Goal: Information Seeking & Learning: Check status

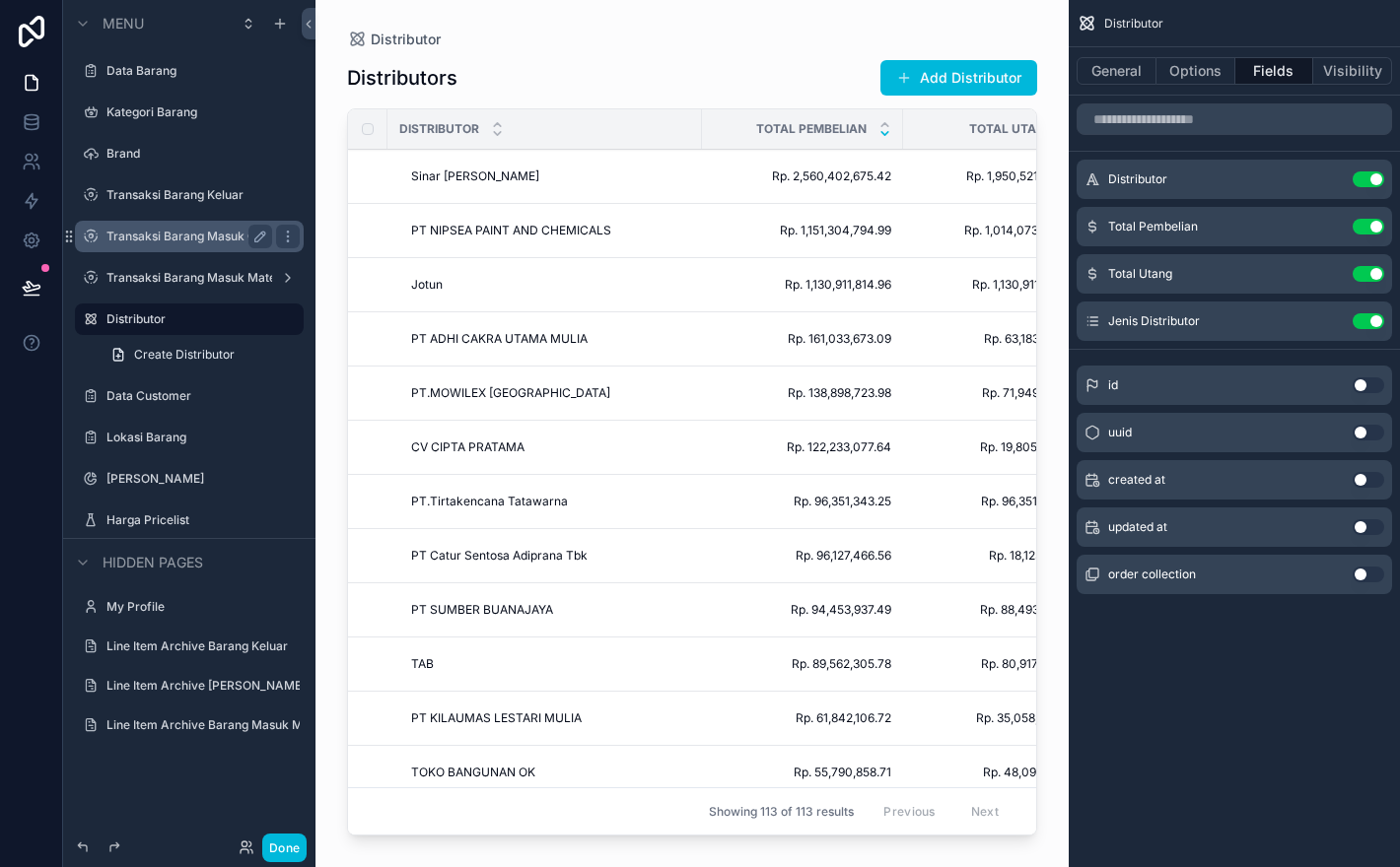
click at [139, 238] on label "Transaksi Barang Masuk Cat" at bounding box center [186, 237] width 160 height 16
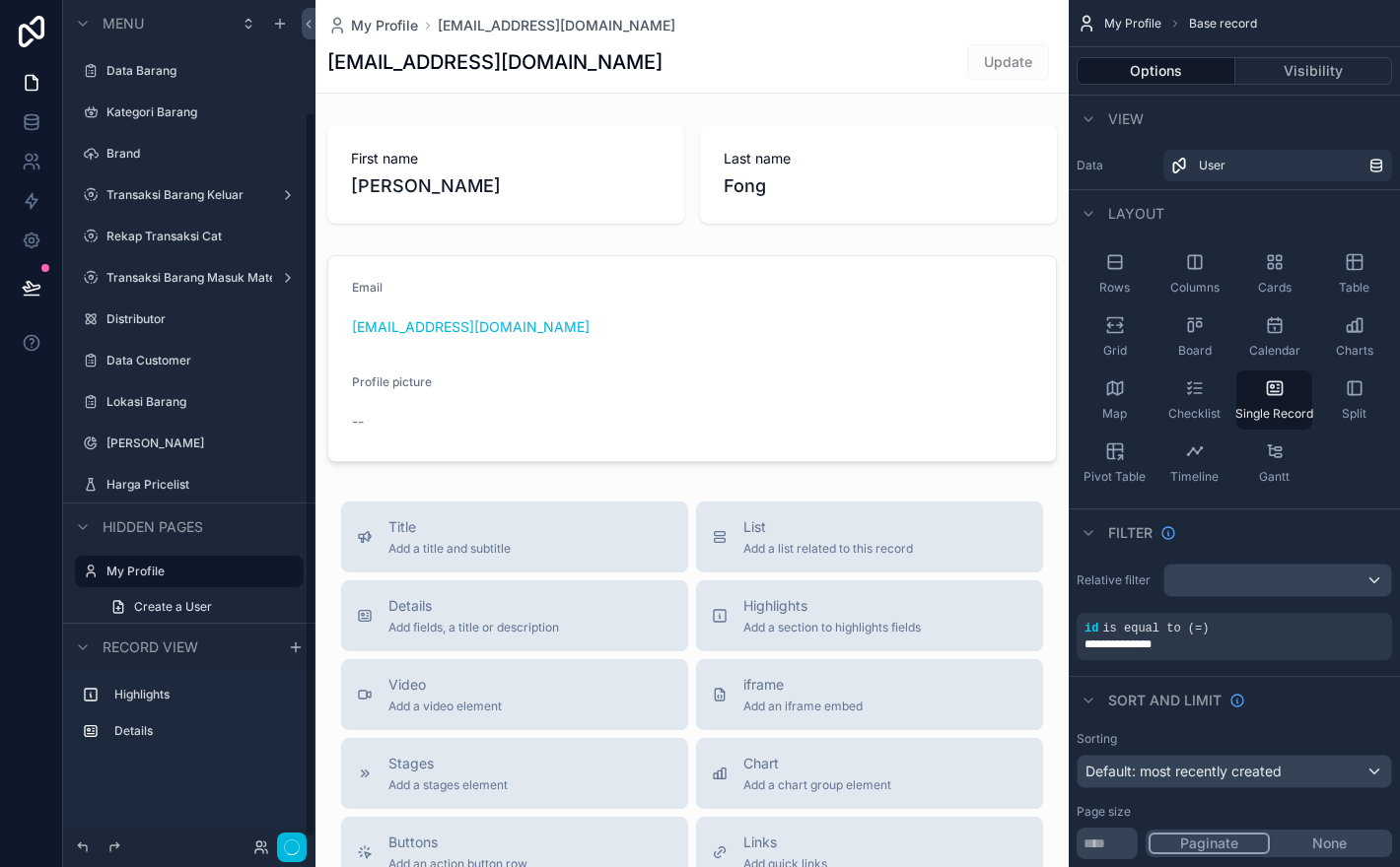
scroll to position [130, 0]
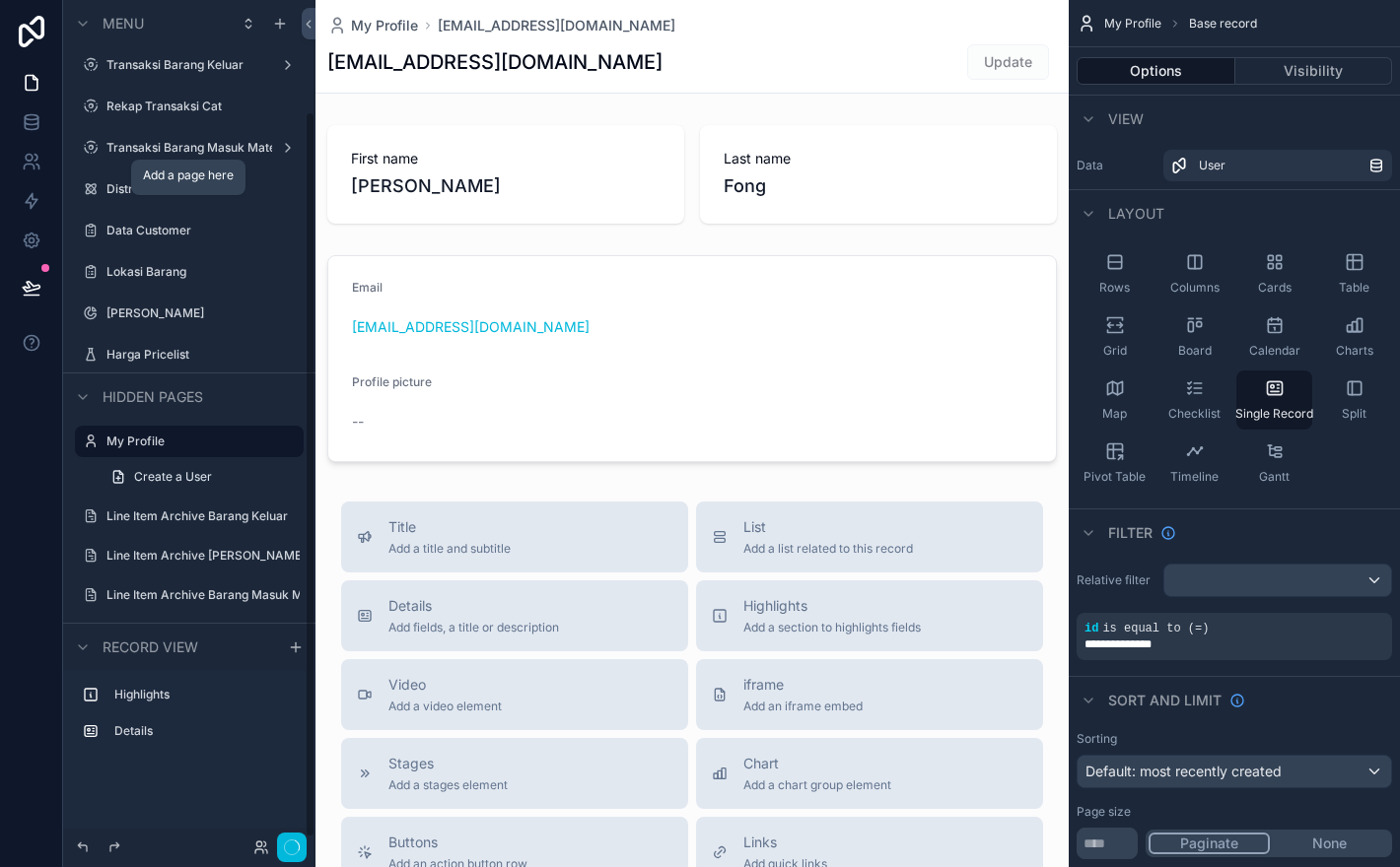
click at [76, 211] on div "scrollable content" at bounding box center [188, 212] width 252 height 2
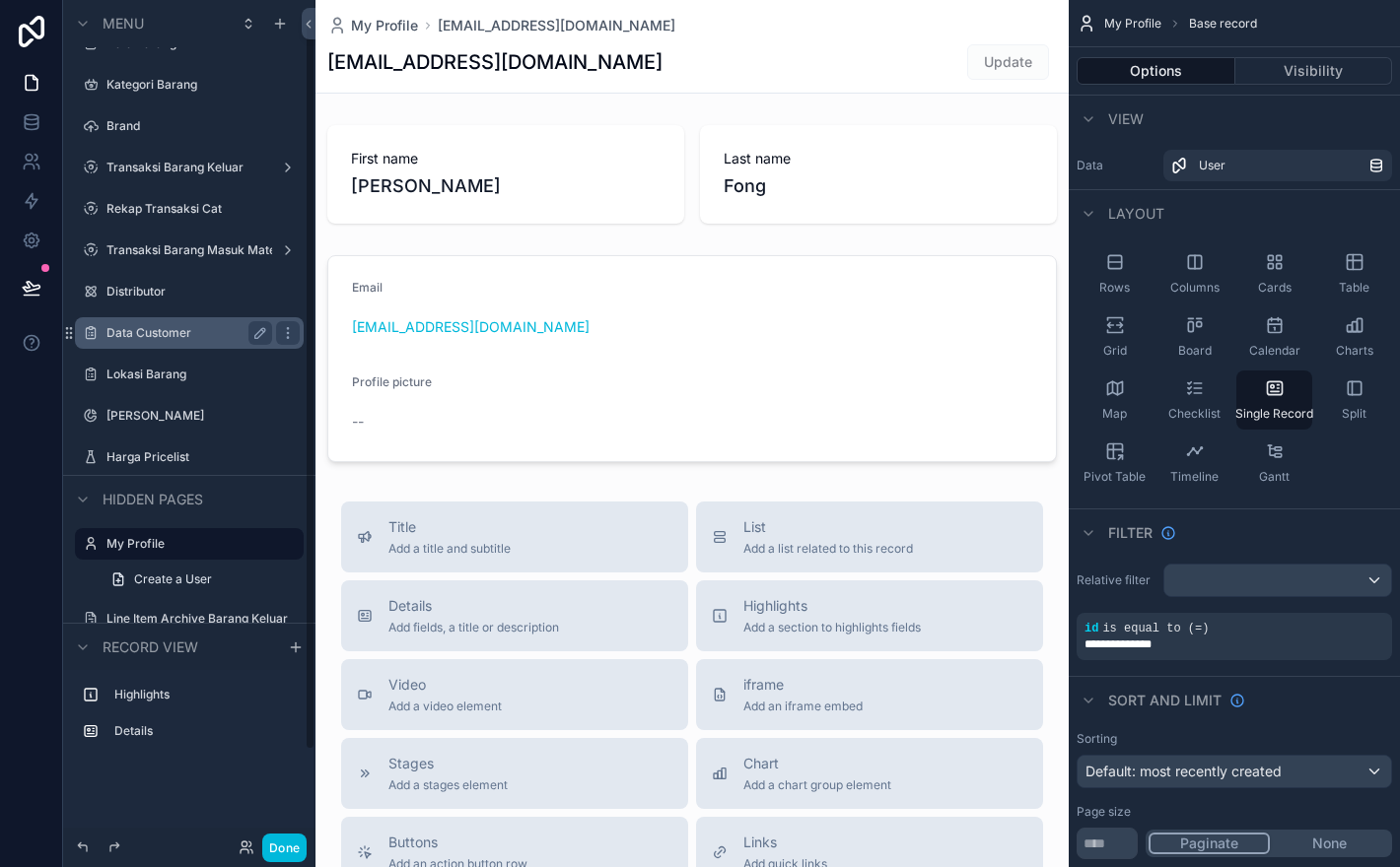
scroll to position [4, 0]
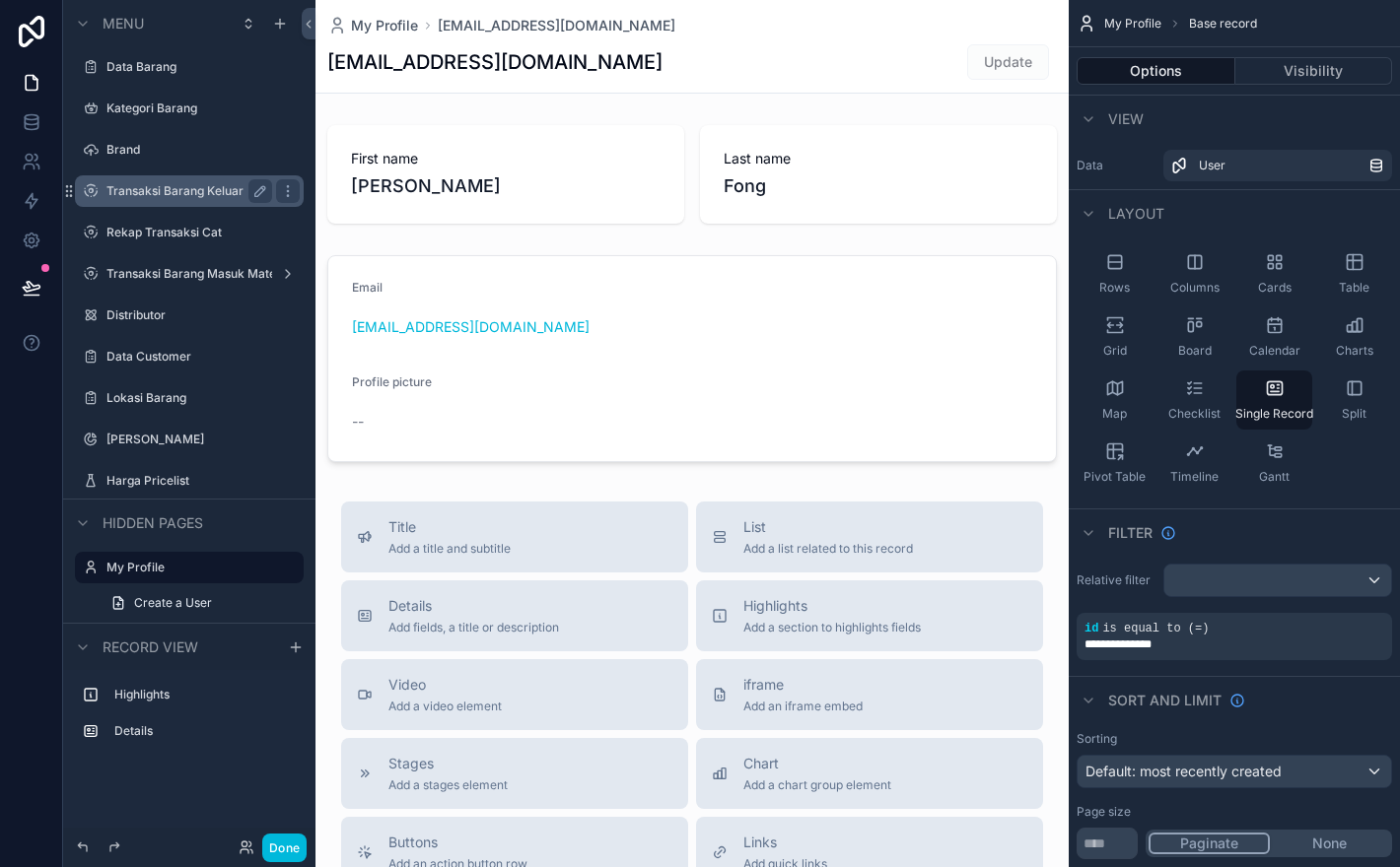
click at [146, 192] on label "Transaksi Barang Keluar" at bounding box center [185, 191] width 157 height 16
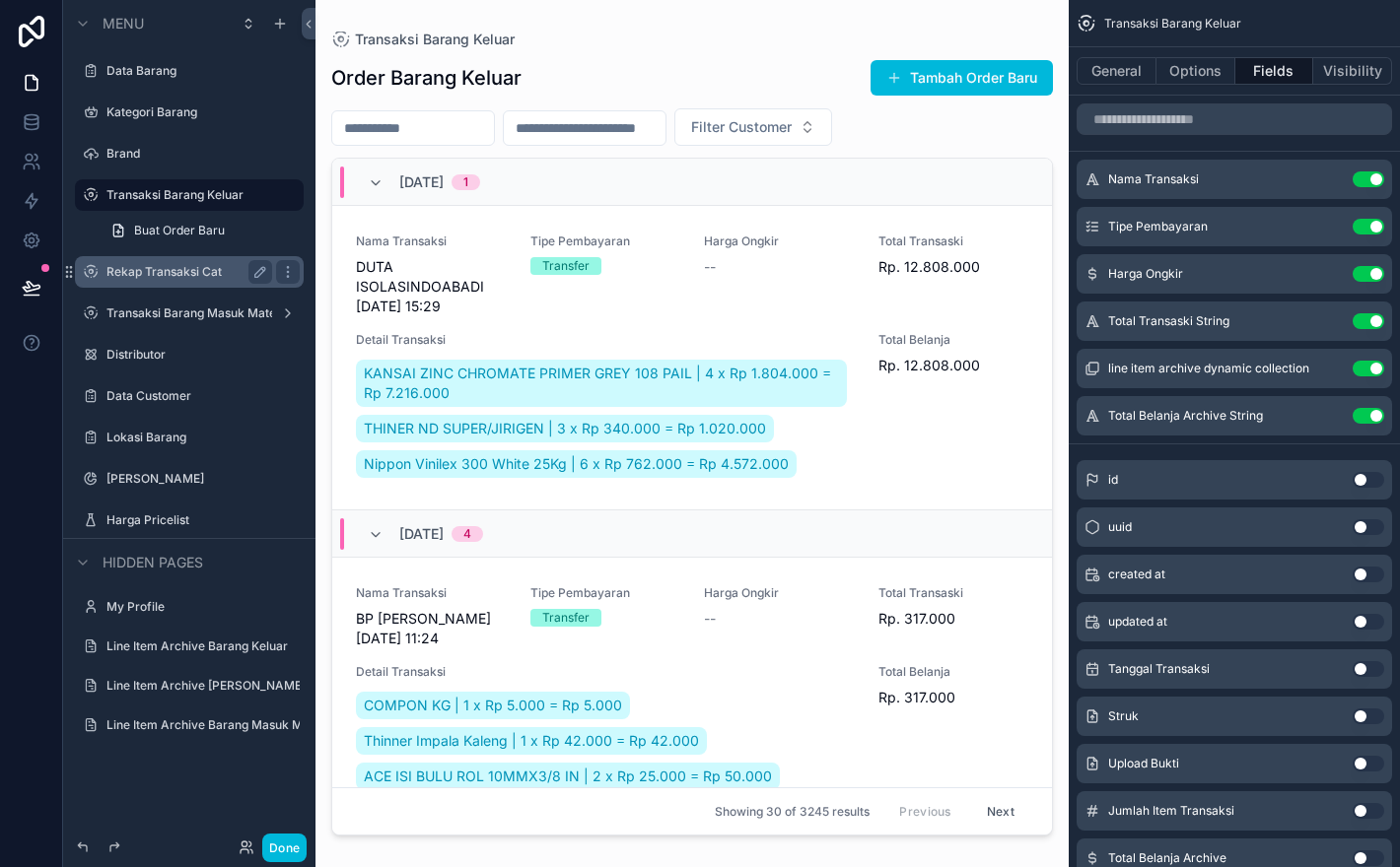
click at [198, 274] on label "Rekap Transaksi Cat" at bounding box center [185, 272] width 157 height 16
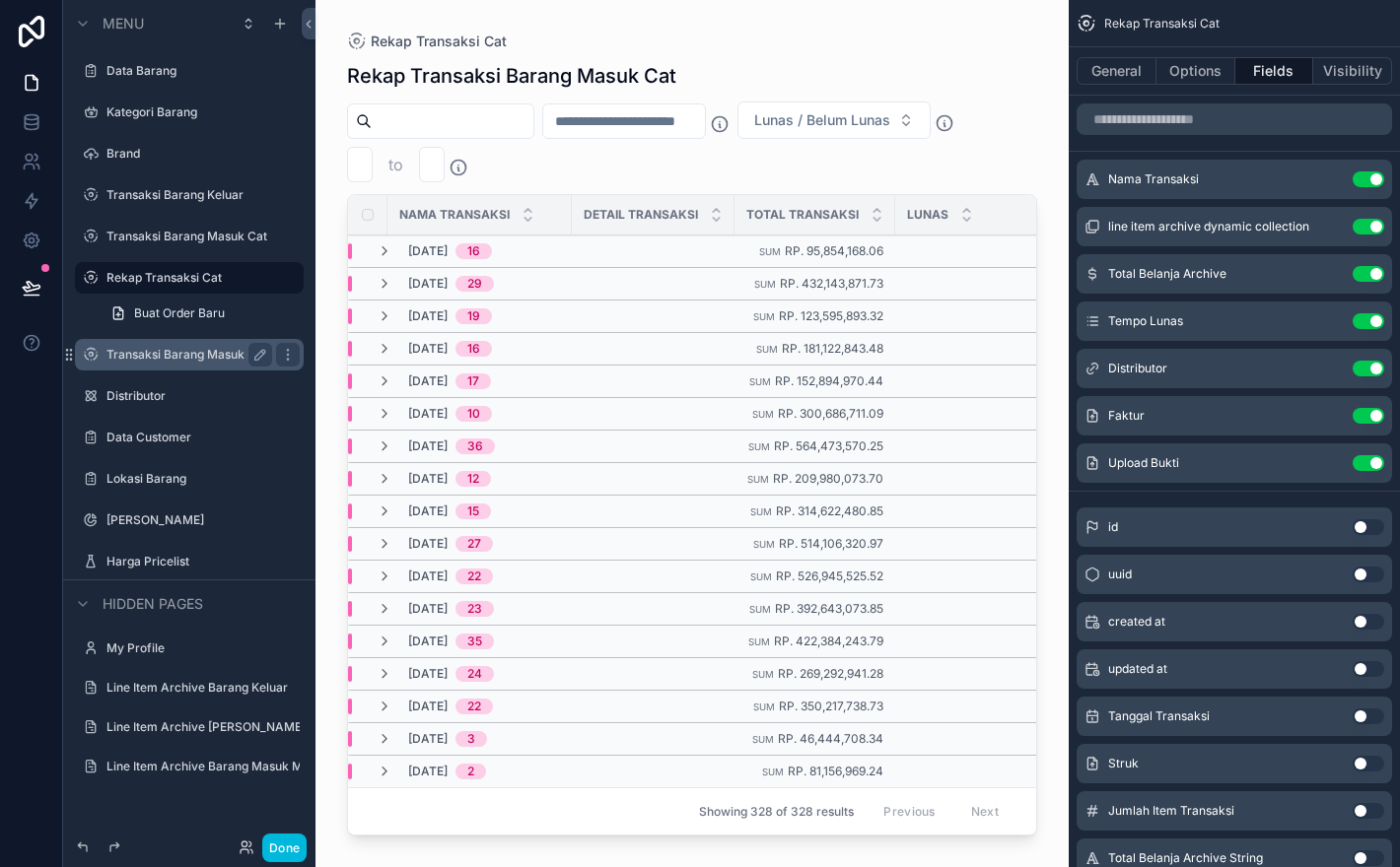
click at [207, 353] on label "Transaksi Barang Masuk Material" at bounding box center [189, 354] width 165 height 16
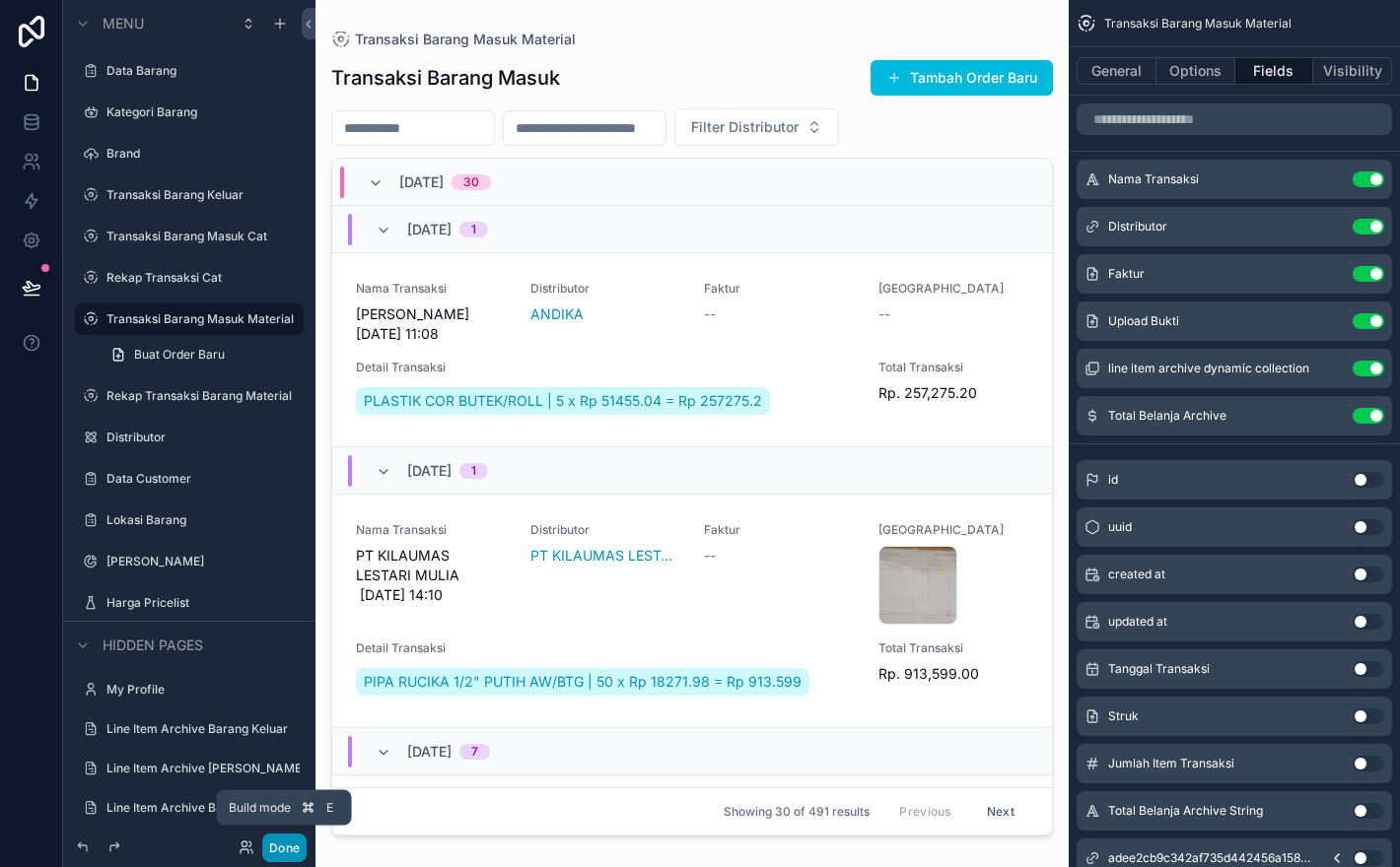
click at [291, 847] on button "Done" at bounding box center [284, 847] width 45 height 29
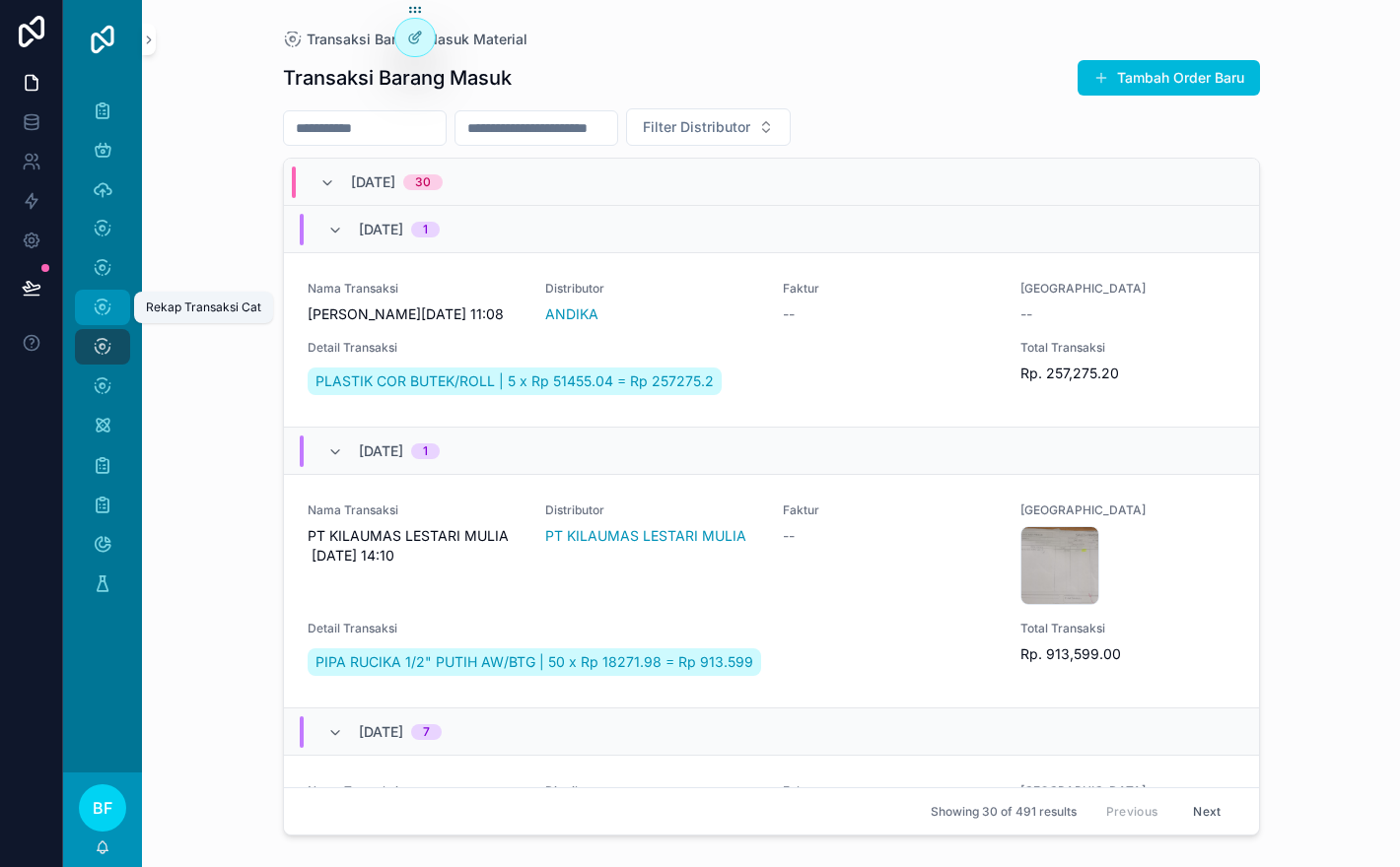
click at [115, 304] on div "Rekap Transaksi Cat" at bounding box center [103, 308] width 32 height 32
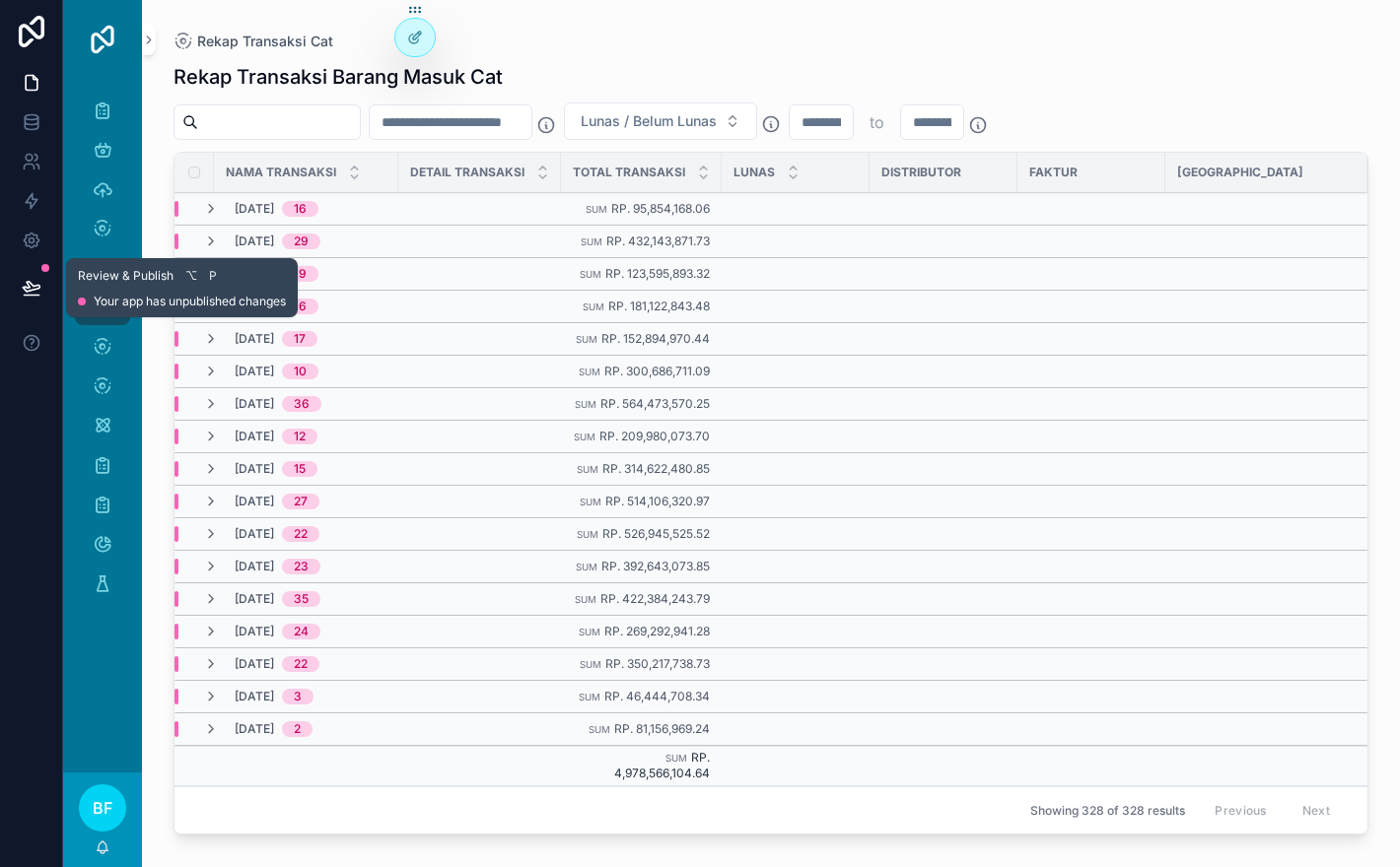
click at [46, 282] on button at bounding box center [32, 287] width 44 height 55
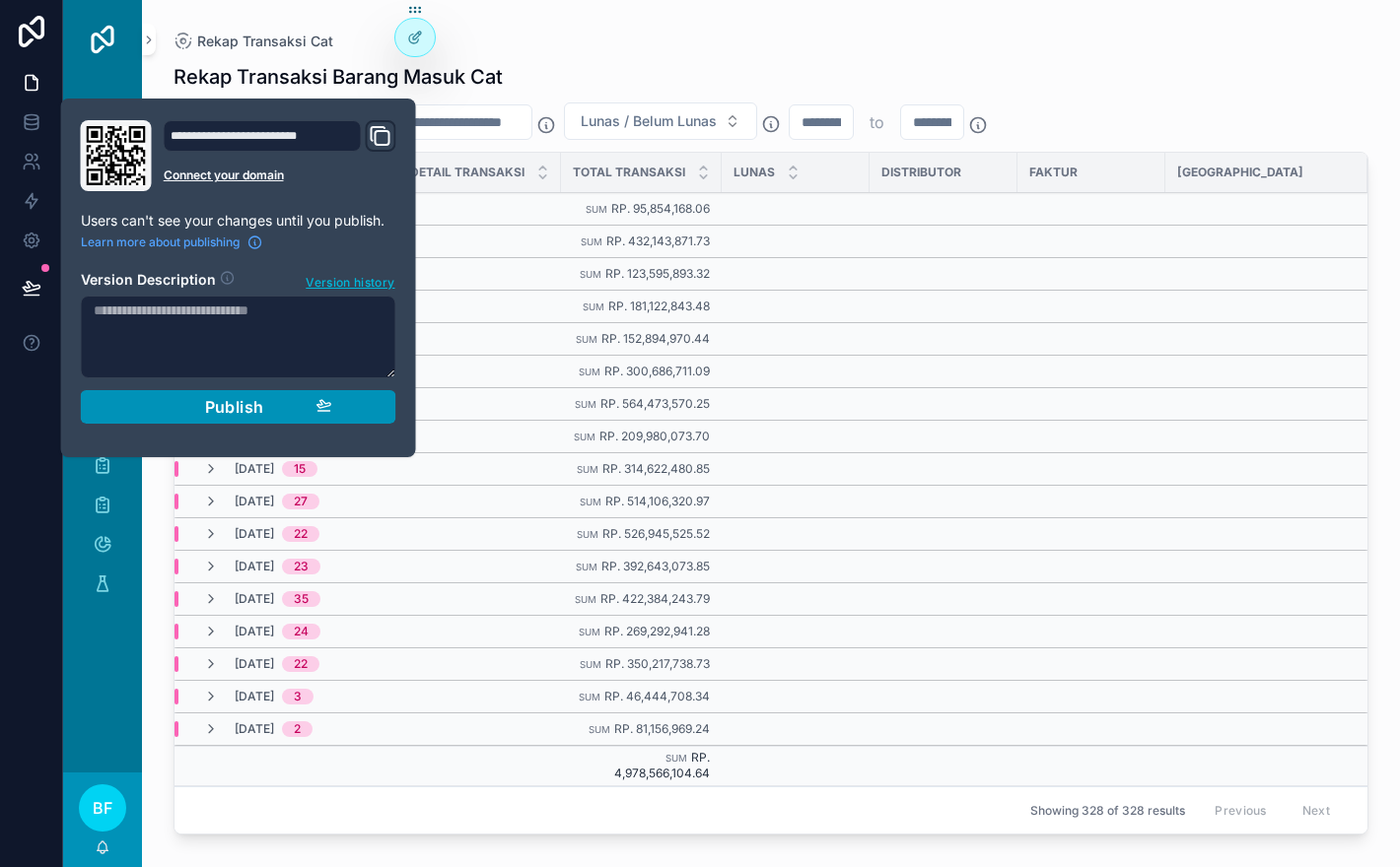
click at [195, 413] on div "Publish" at bounding box center [239, 407] width 187 height 20
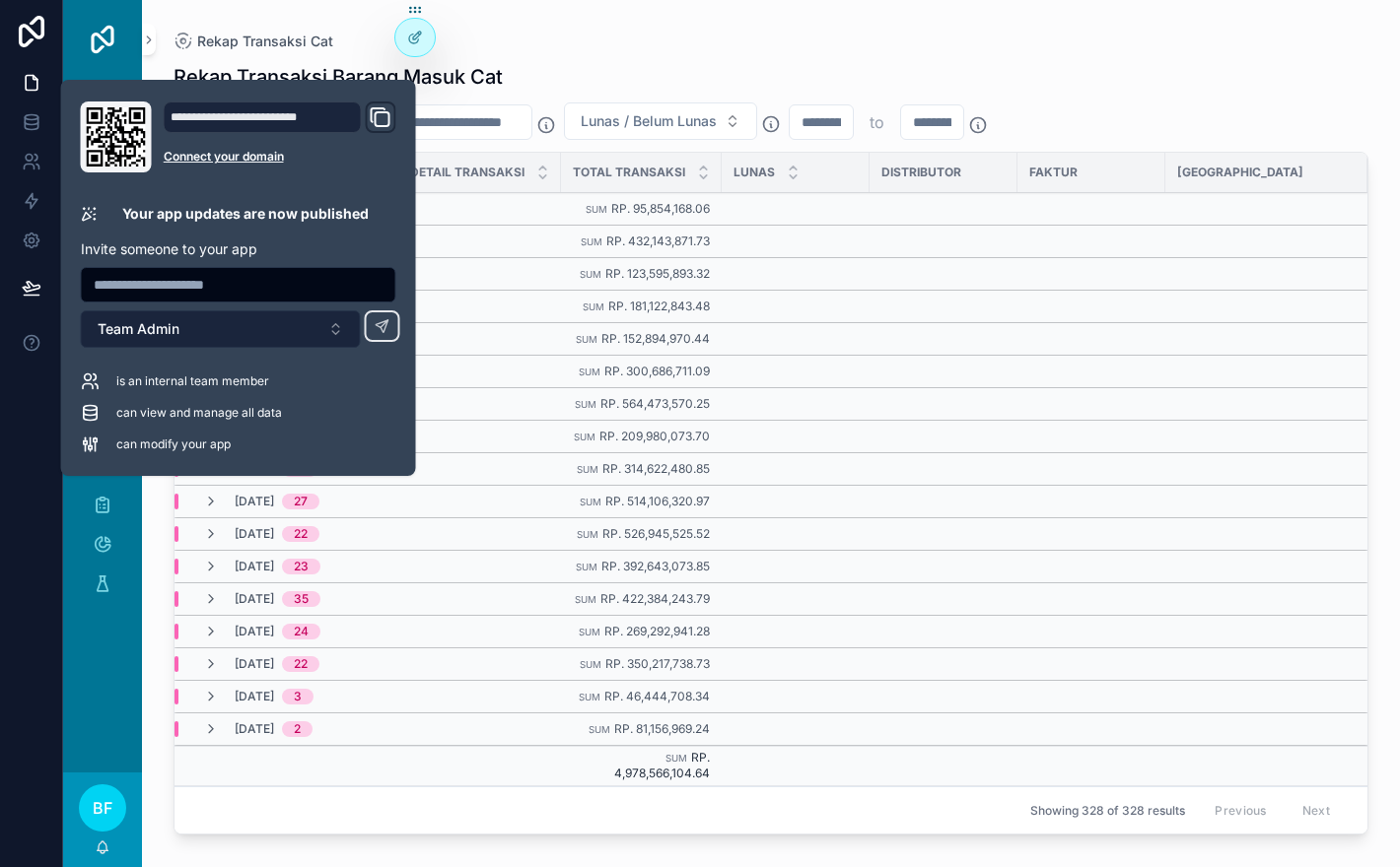
click at [301, 337] on button "Team Admin" at bounding box center [220, 329] width 280 height 38
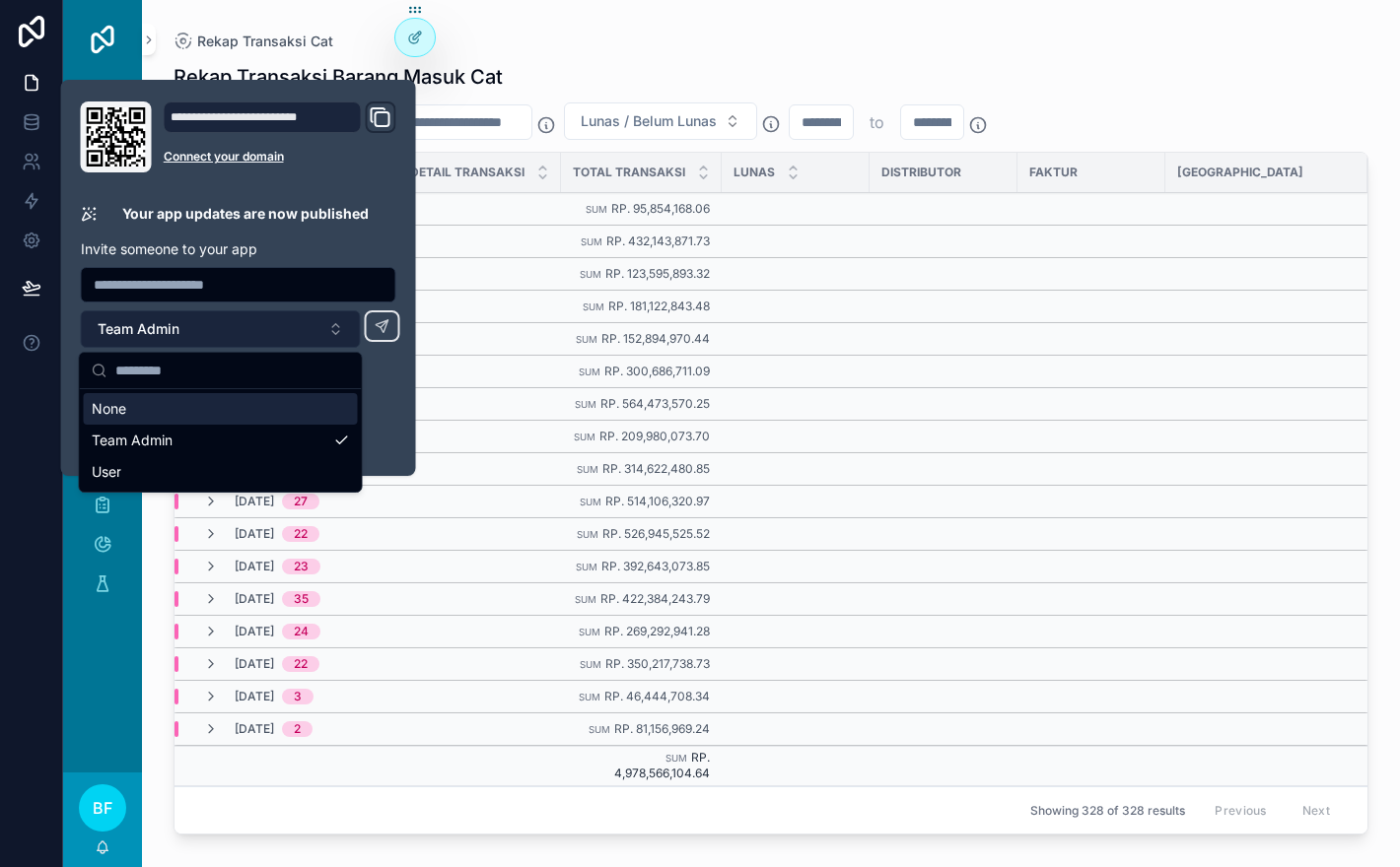
click at [295, 313] on button "Team Admin" at bounding box center [220, 329] width 280 height 38
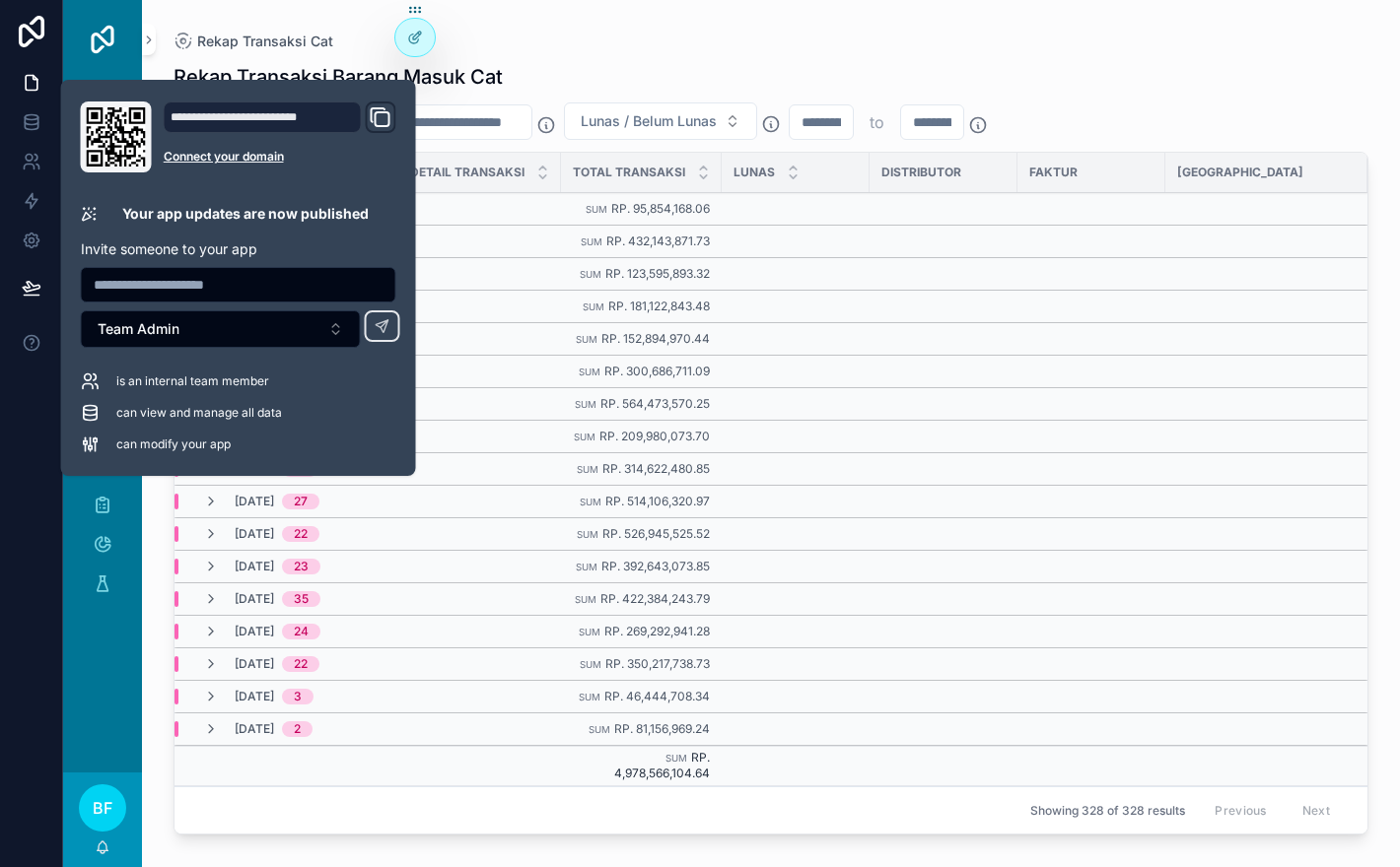
click at [673, 63] on div "Rekap Transaksi Barang Masuk Cat" at bounding box center [771, 77] width 1195 height 28
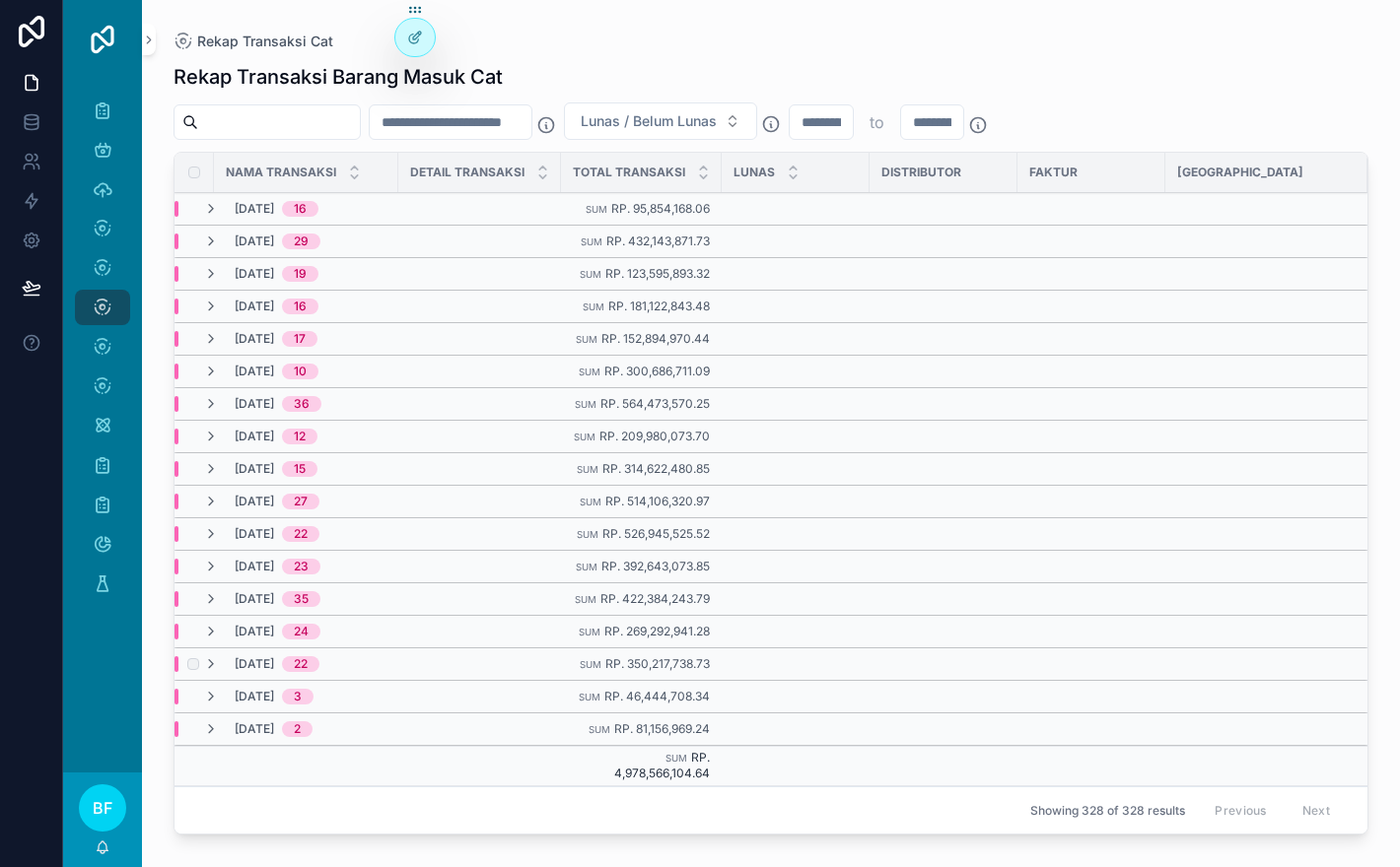
scroll to position [14, 0]
click at [209, 728] on icon "scrollable content" at bounding box center [211, 730] width 16 height 16
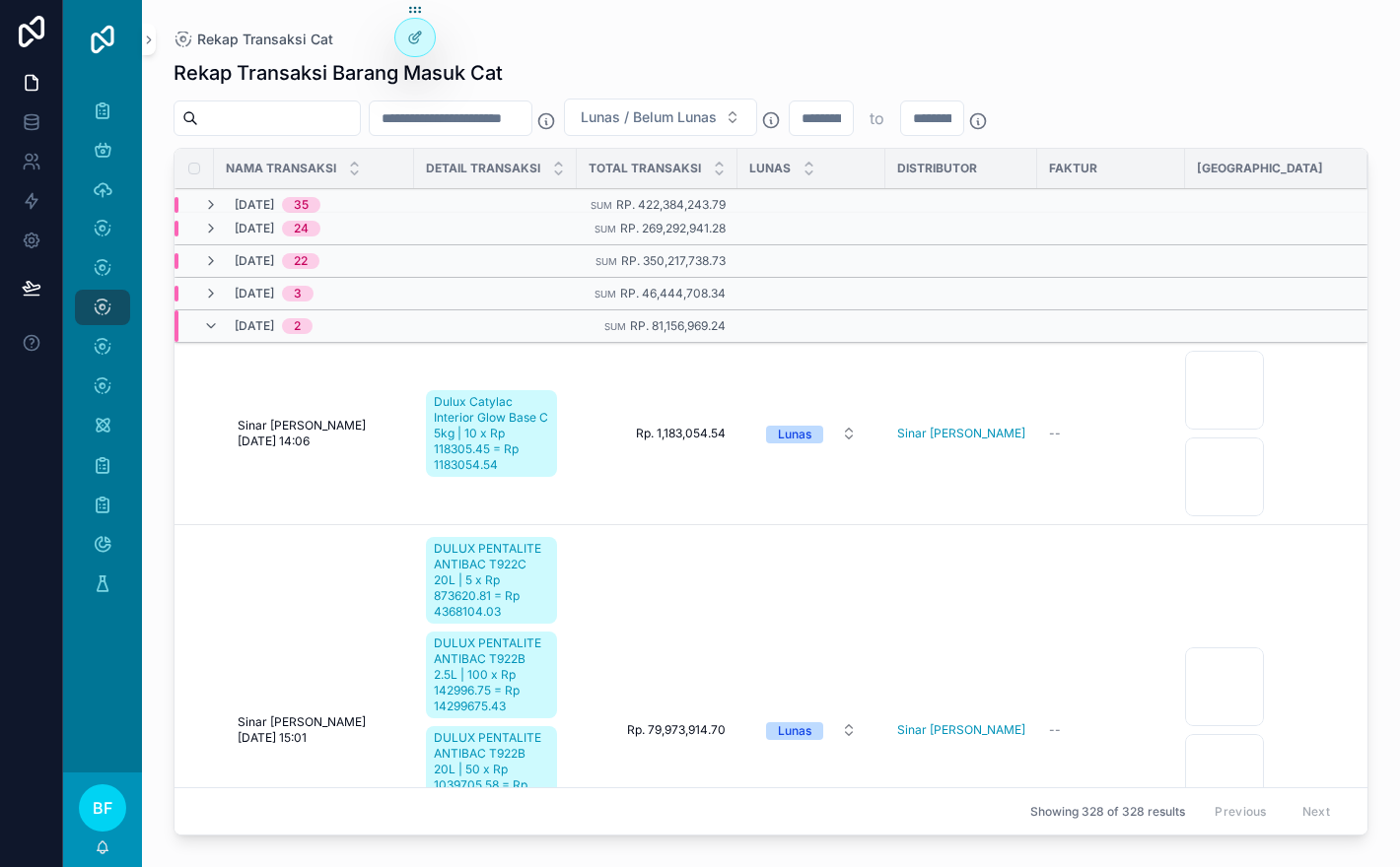
scroll to position [362, 0]
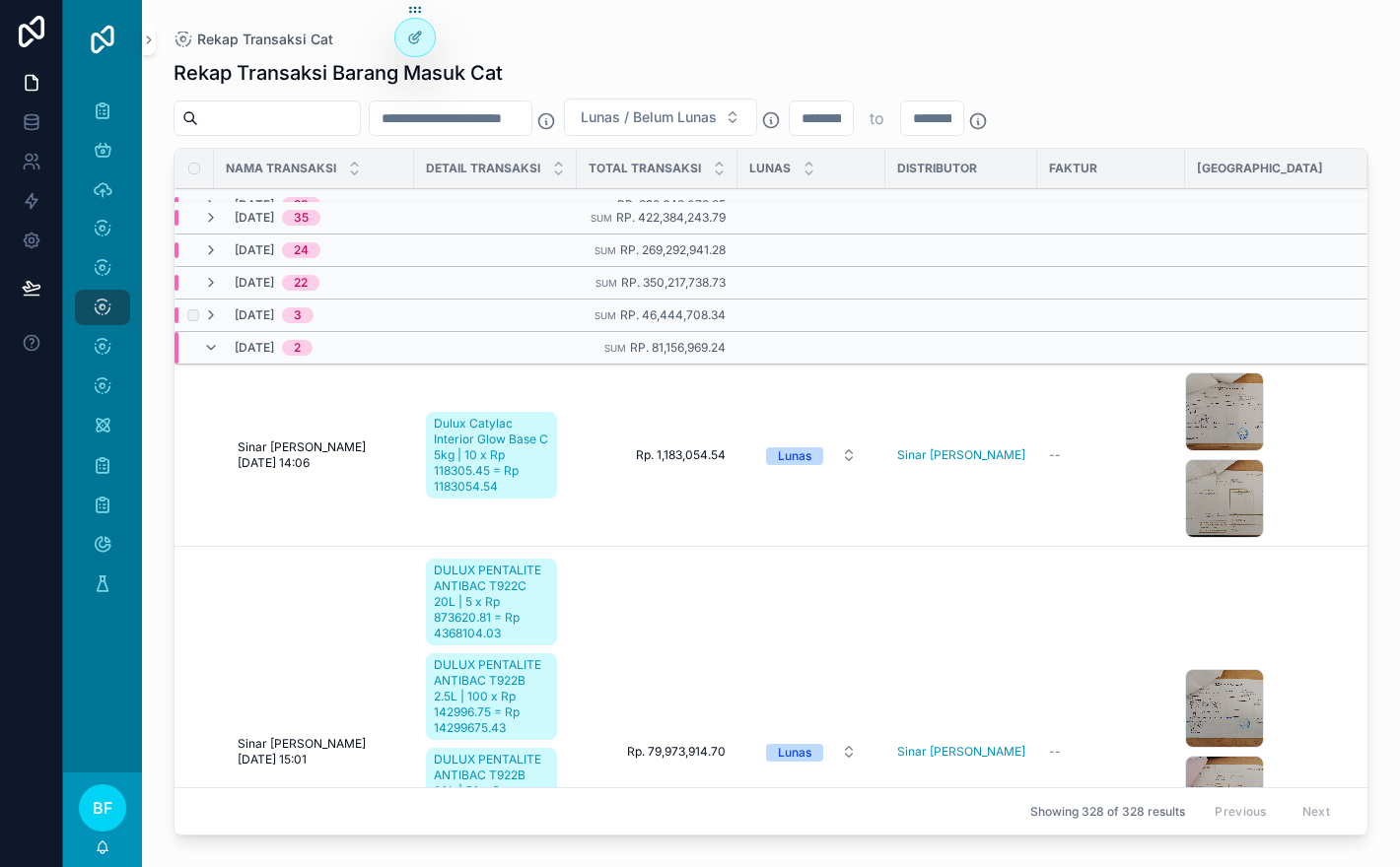
click at [219, 324] on div "[DATE] 3" at bounding box center [258, 316] width 111 height 16
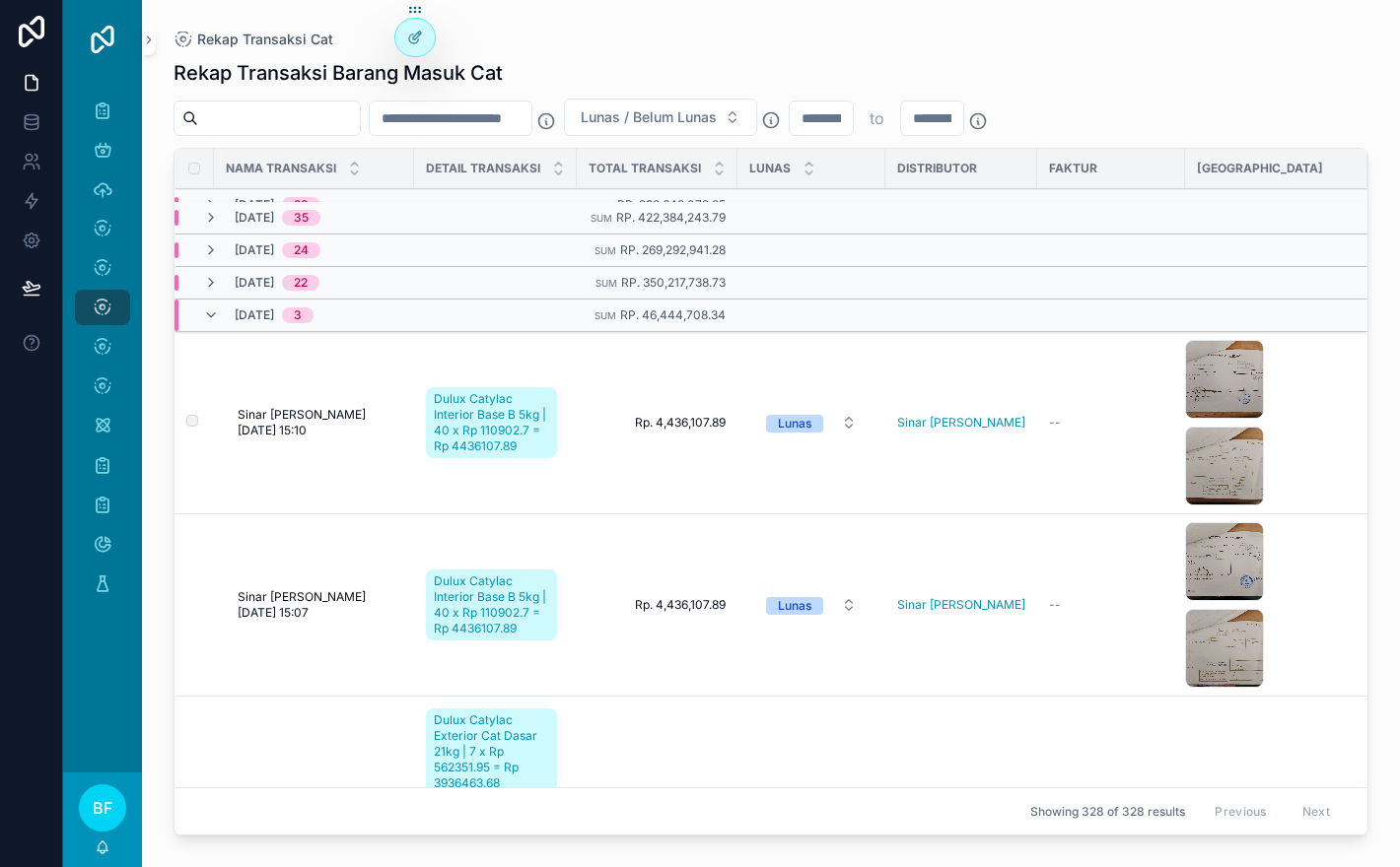
scroll to position [355, 0]
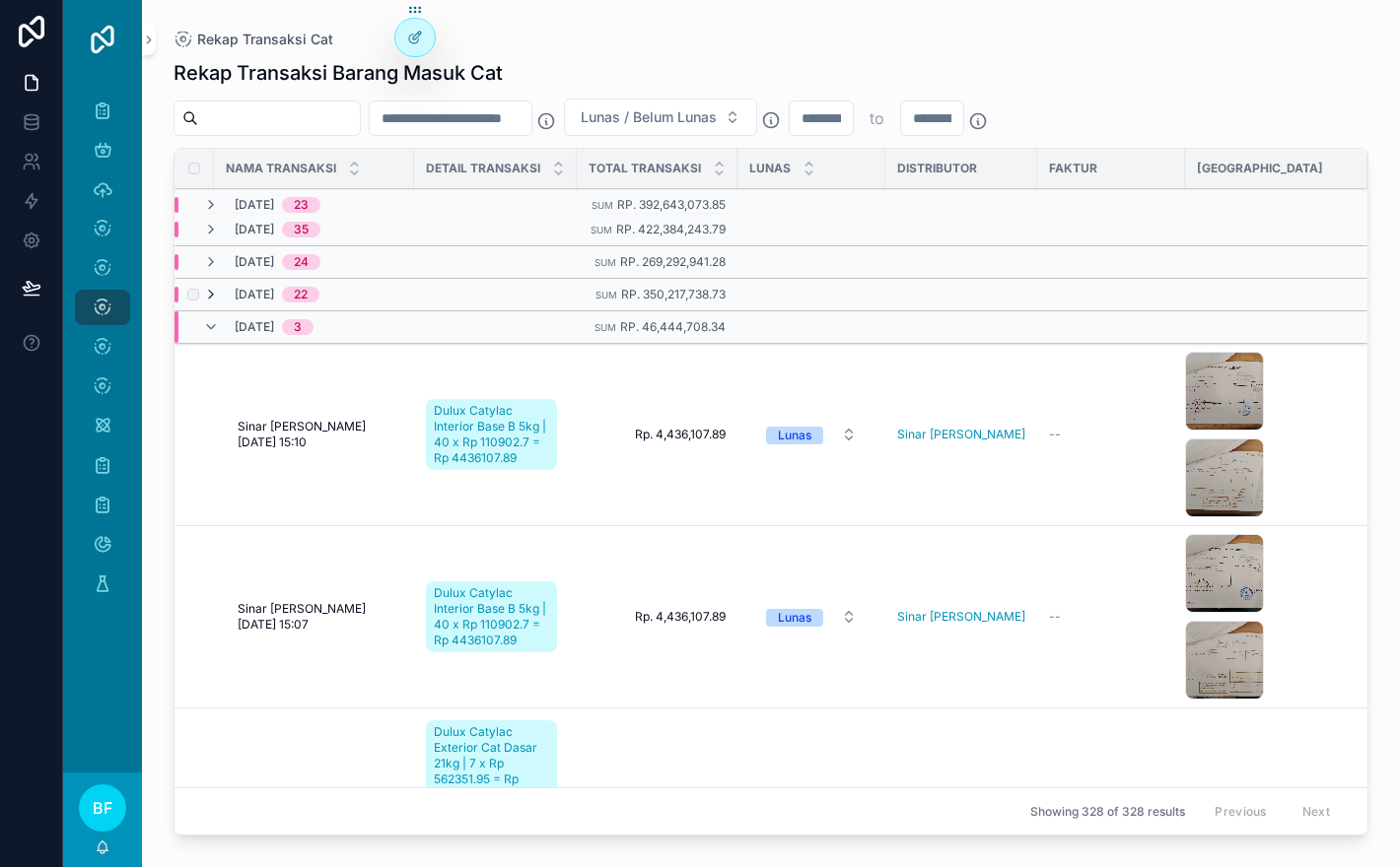
click at [215, 303] on icon "scrollable content" at bounding box center [211, 295] width 16 height 16
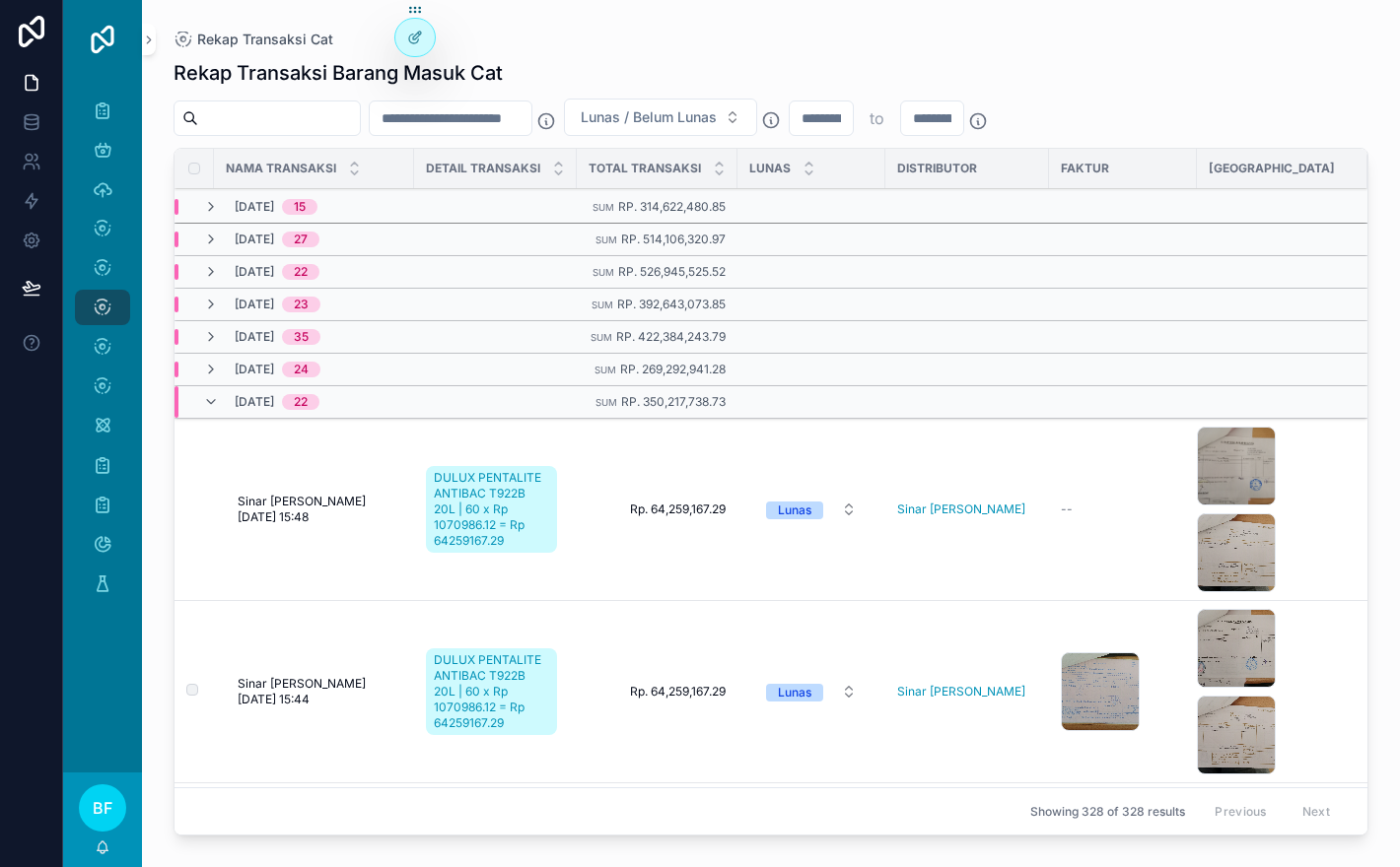
scroll to position [274, 0]
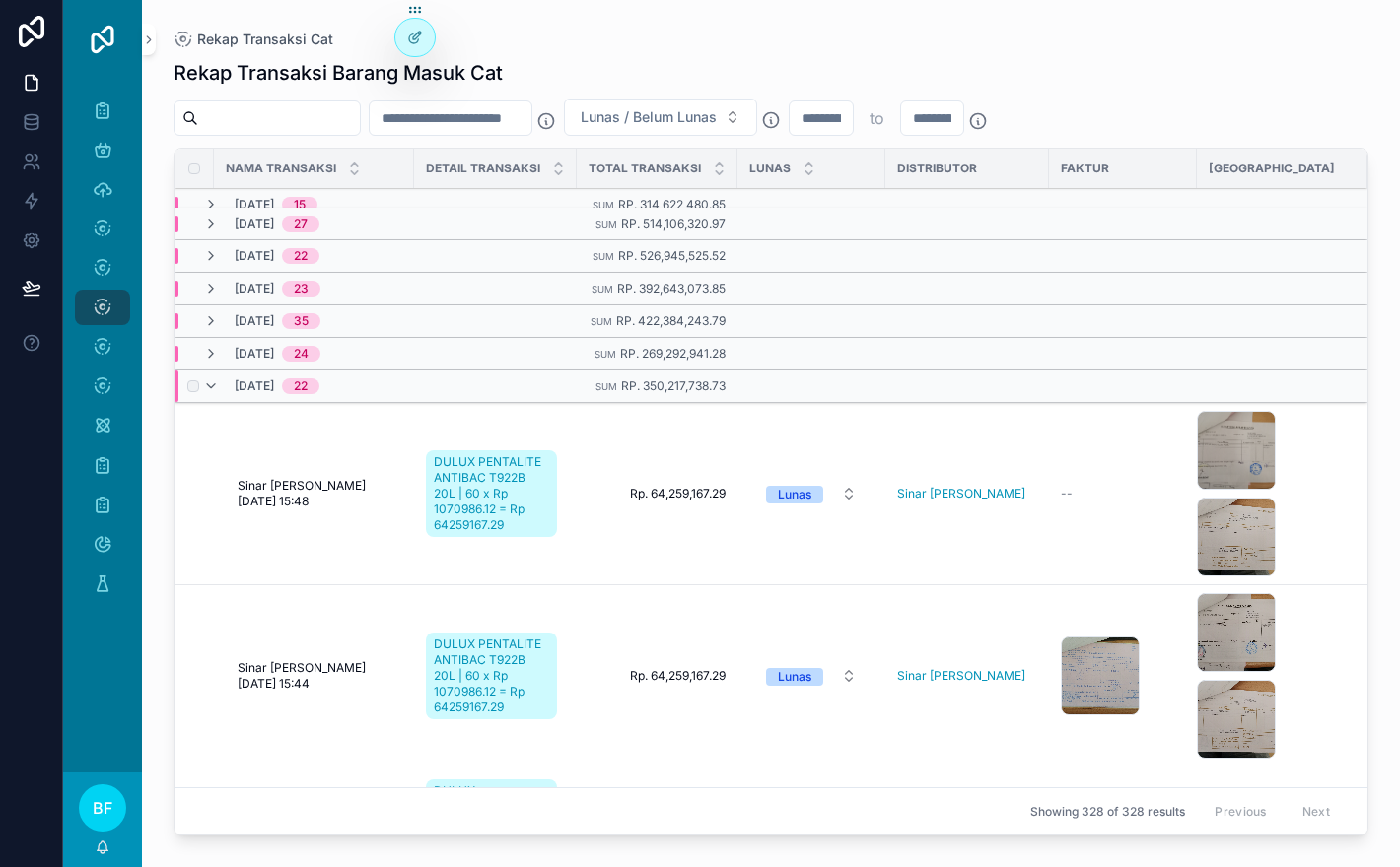
click at [212, 402] on div "[DATE] 22" at bounding box center [261, 386] width 117 height 32
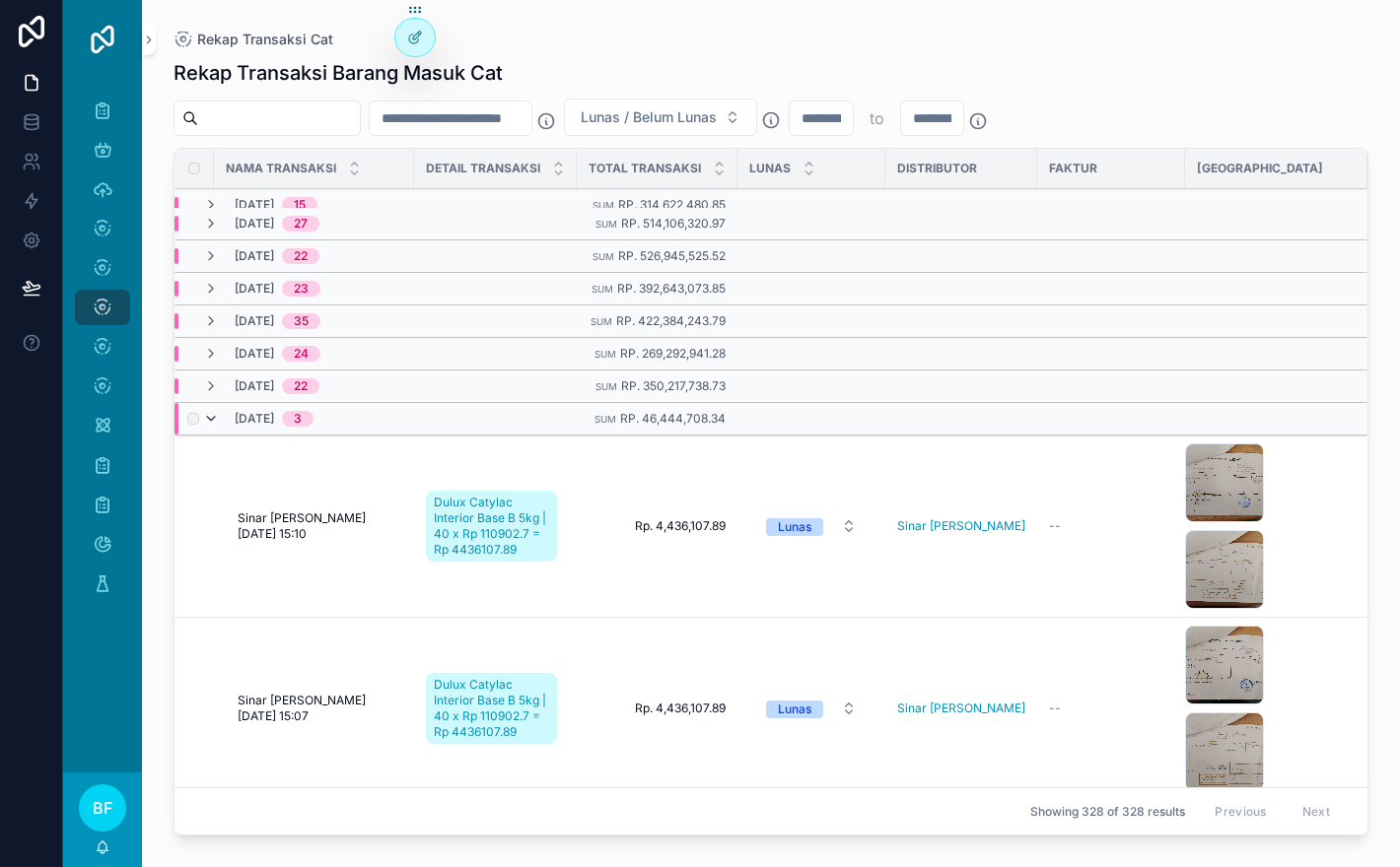
click at [216, 427] on icon "scrollable content" at bounding box center [211, 419] width 16 height 16
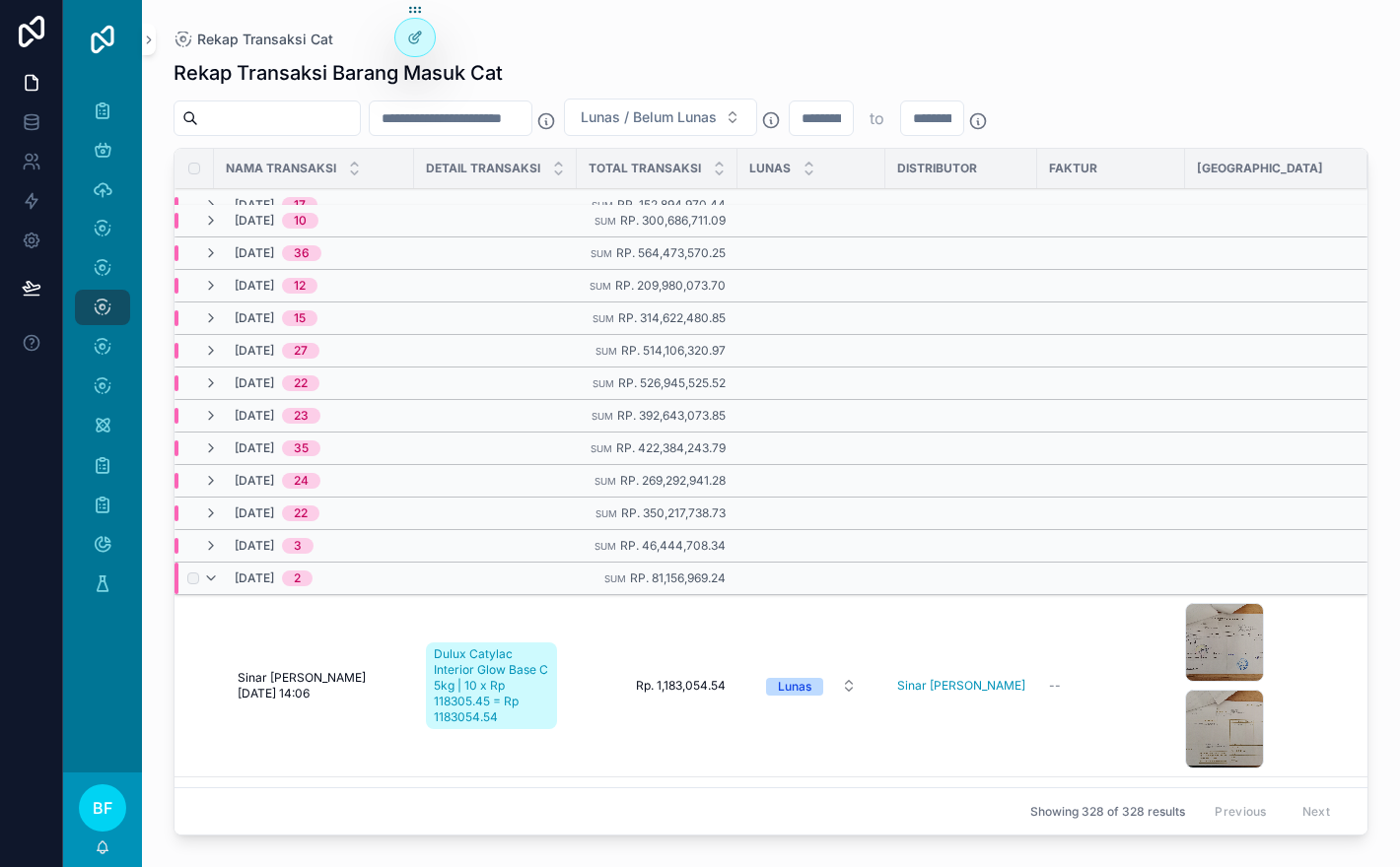
scroll to position [156, 0]
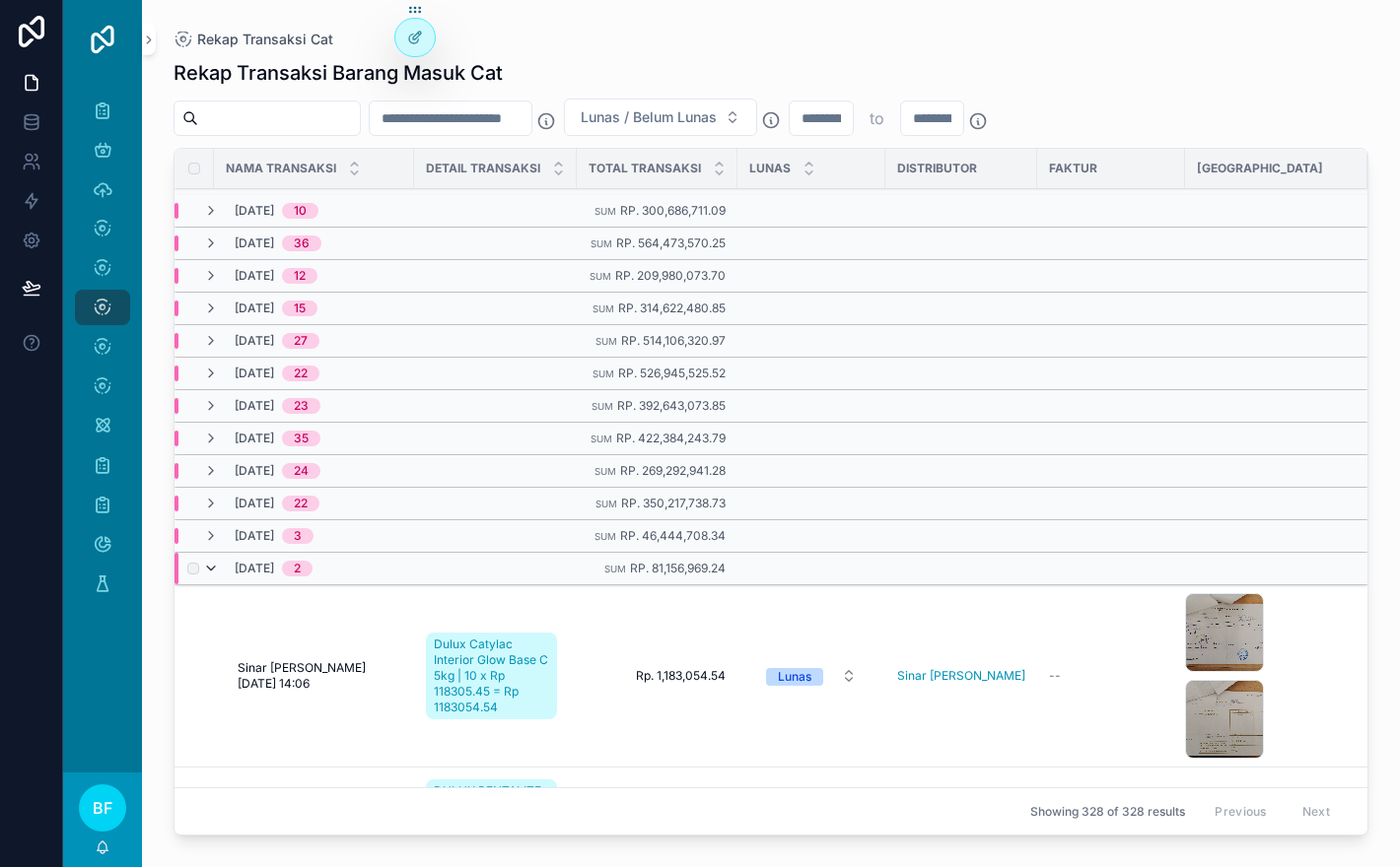
click at [215, 576] on icon "scrollable content" at bounding box center [211, 568] width 16 height 16
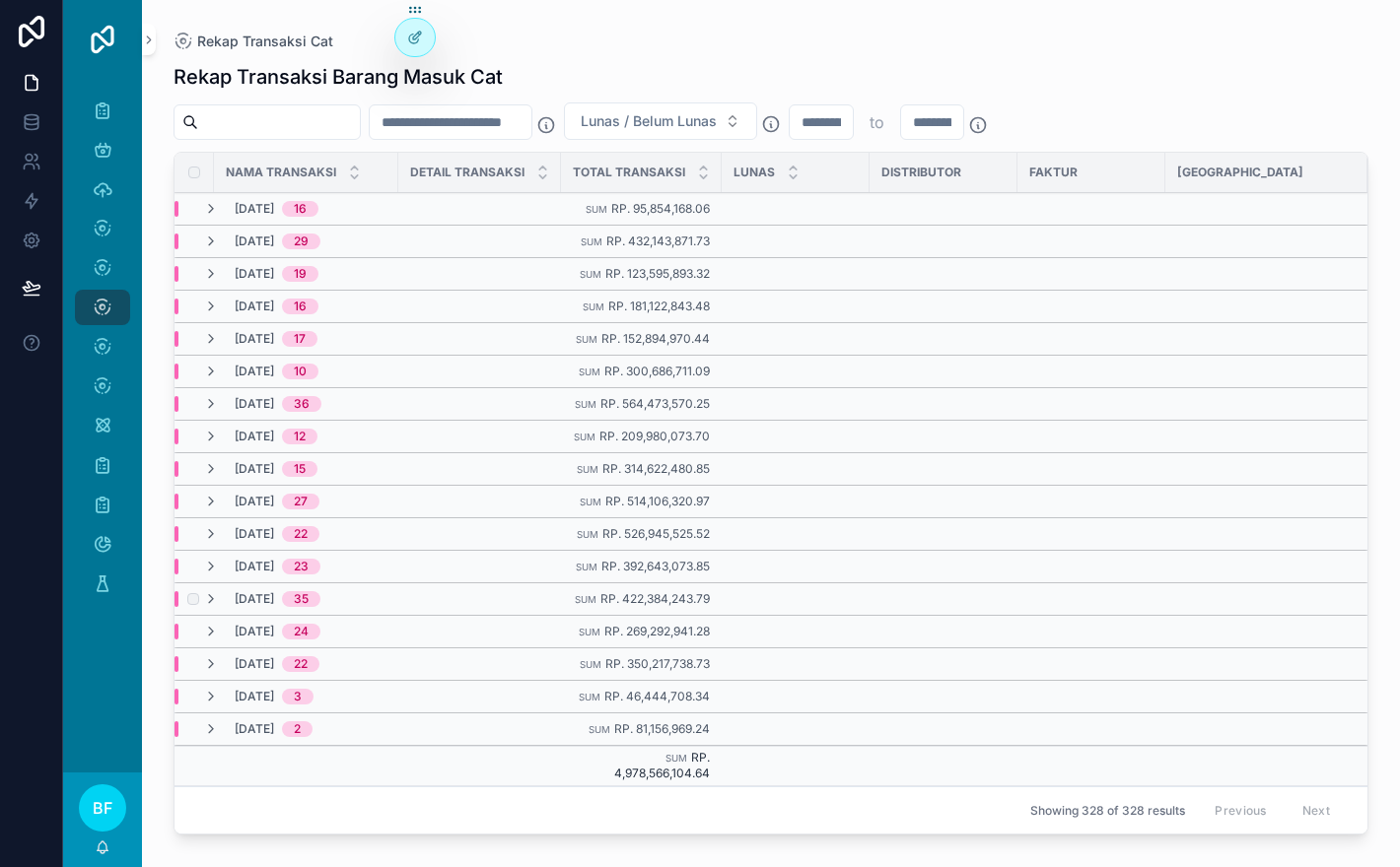
scroll to position [14, 0]
click at [211, 727] on icon "scrollable content" at bounding box center [211, 730] width 16 height 16
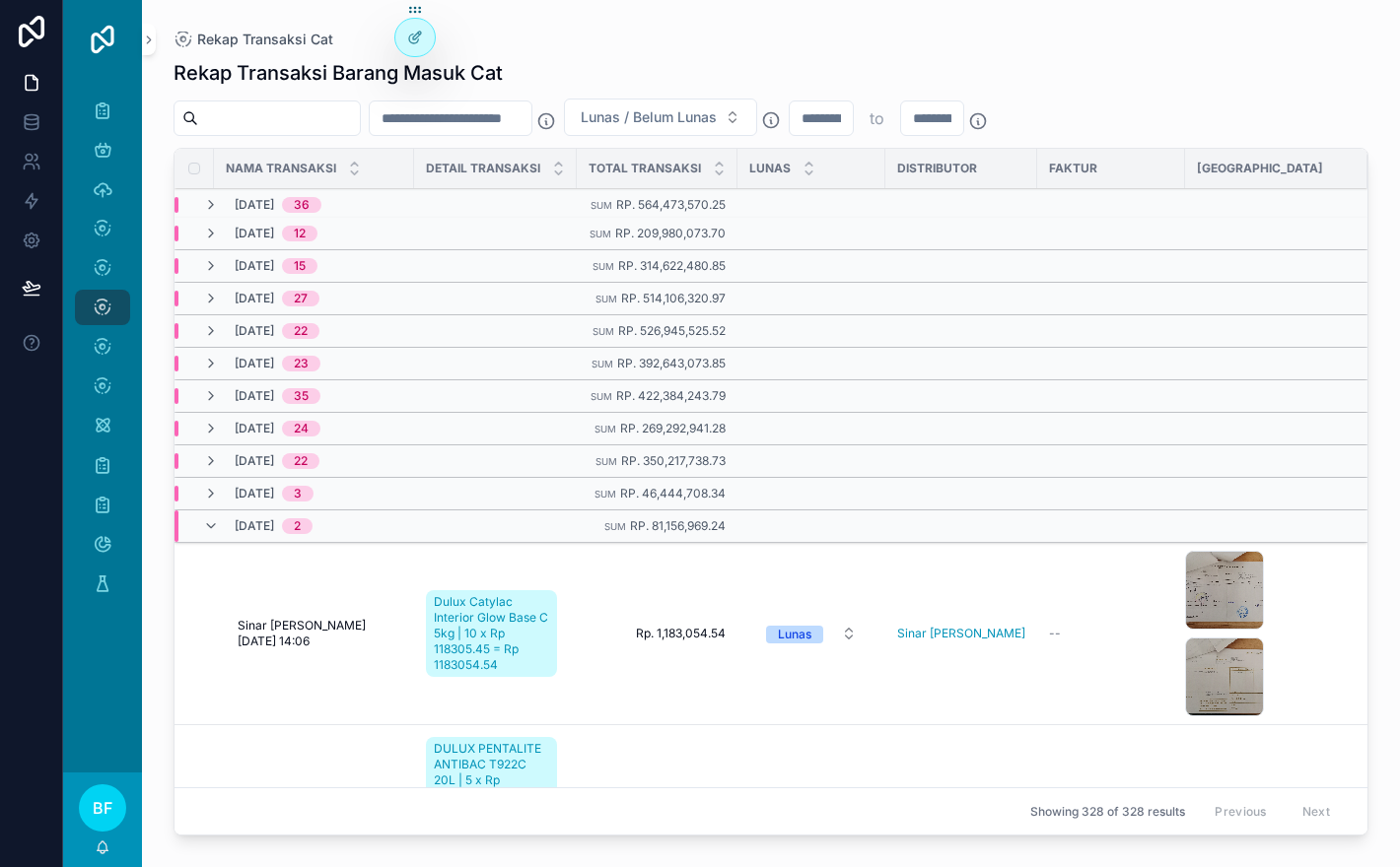
scroll to position [390, 0]
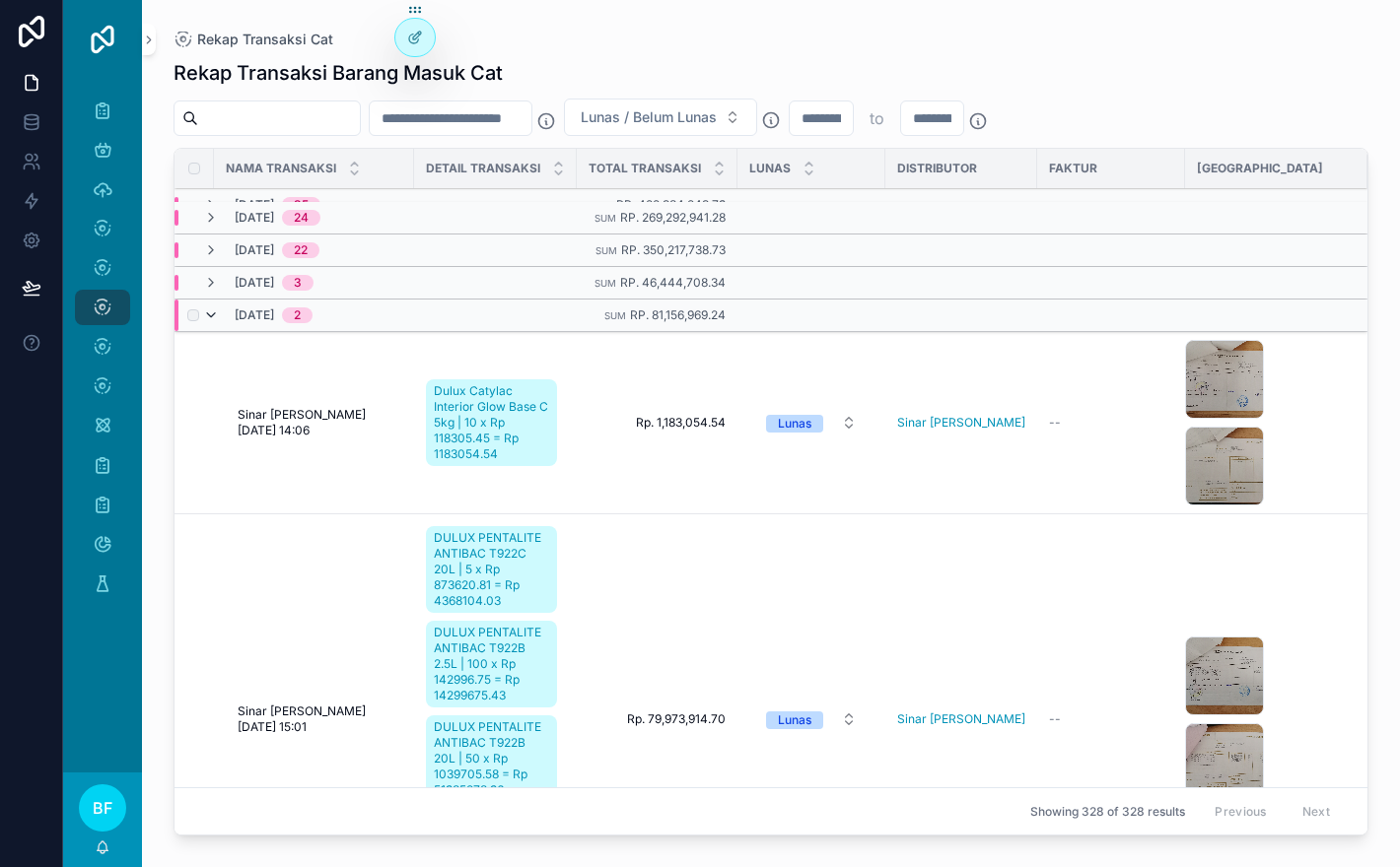
click at [216, 324] on icon "scrollable content" at bounding box center [211, 316] width 16 height 16
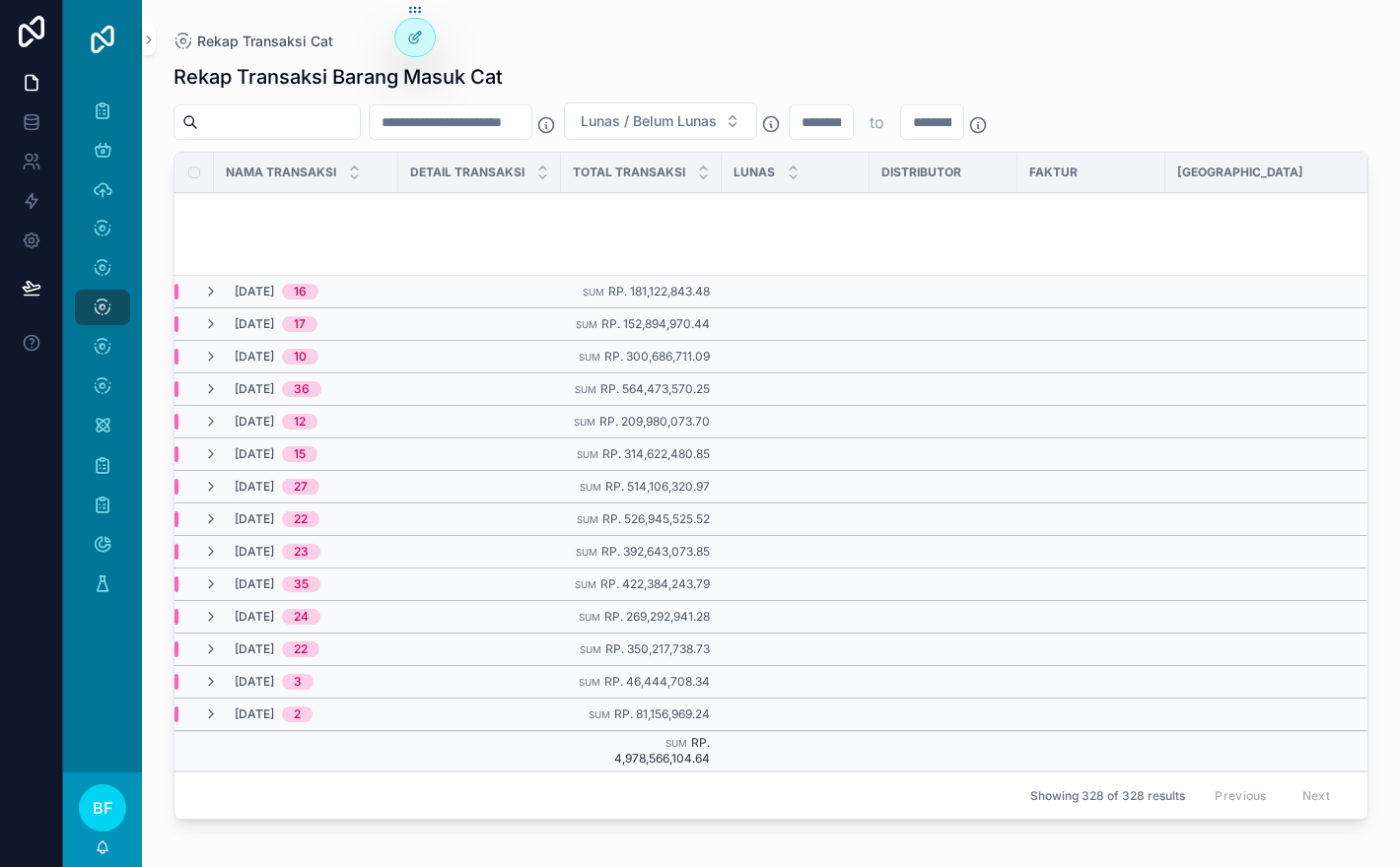
scroll to position [0, 0]
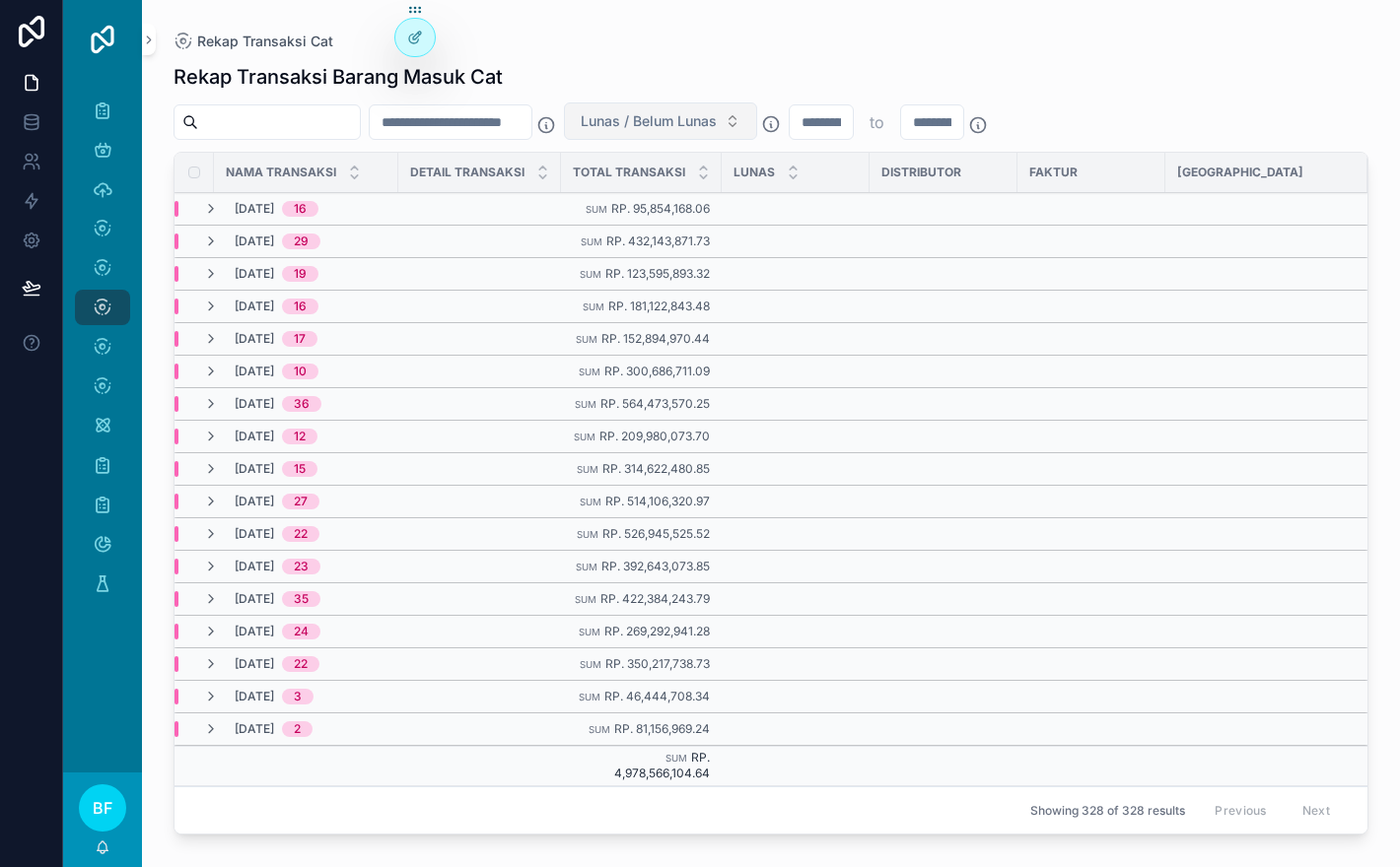
click at [717, 114] on span "Lunas / Belum Lunas" at bounding box center [648, 121] width 136 height 20
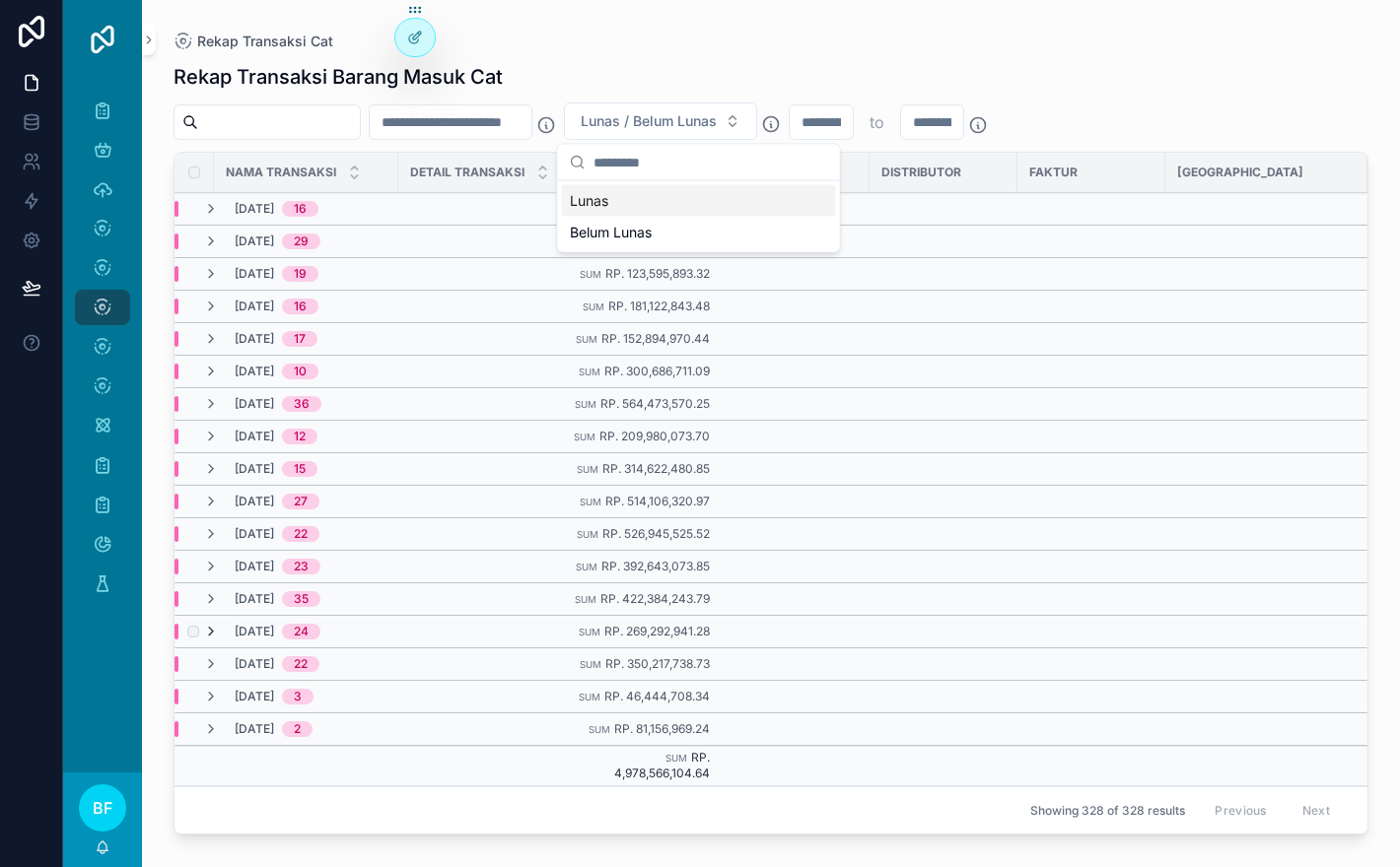
click at [218, 639] on icon "scrollable content" at bounding box center [211, 632] width 16 height 16
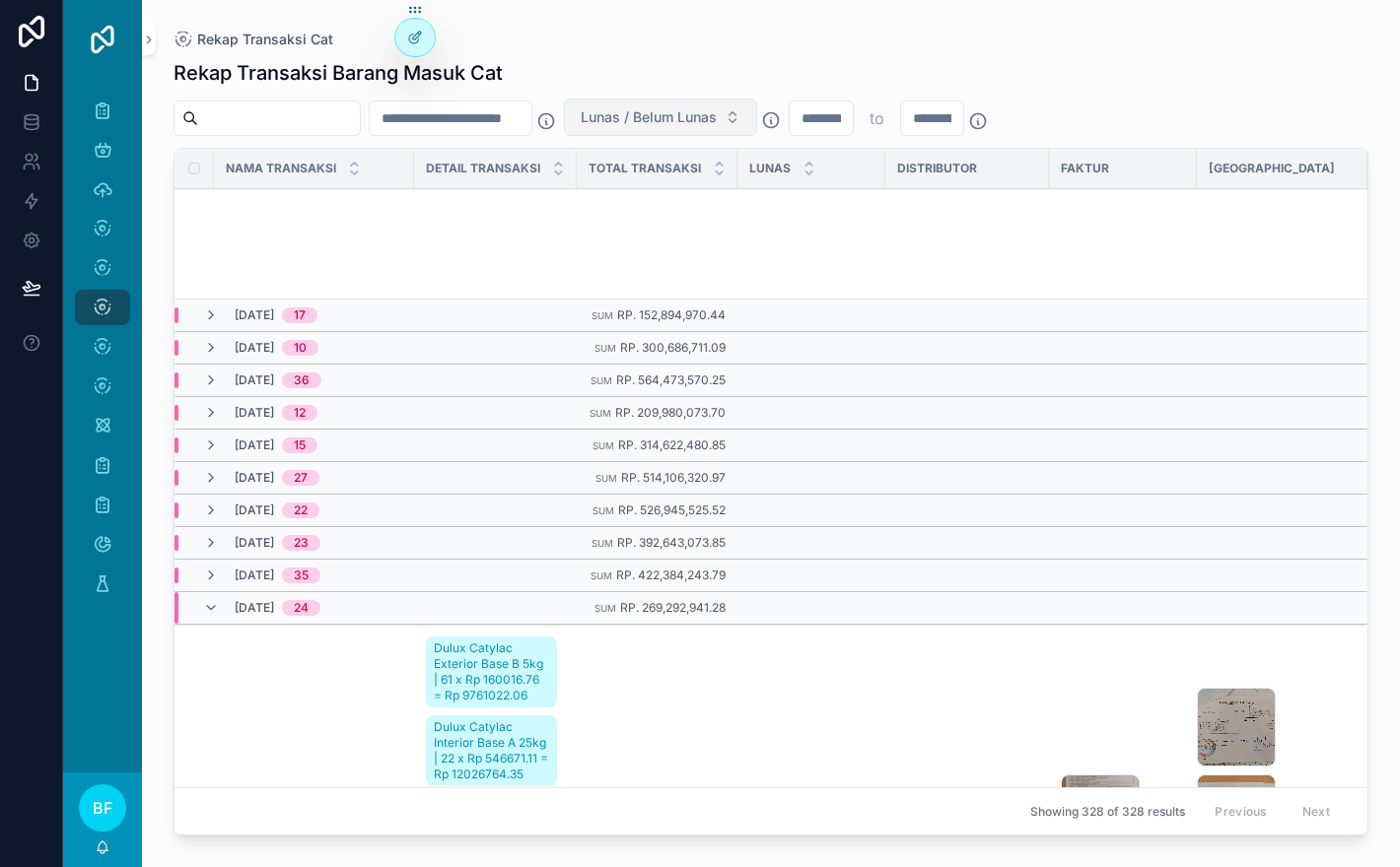
click at [756, 119] on button "Lunas / Belum Lunas" at bounding box center [660, 117] width 193 height 38
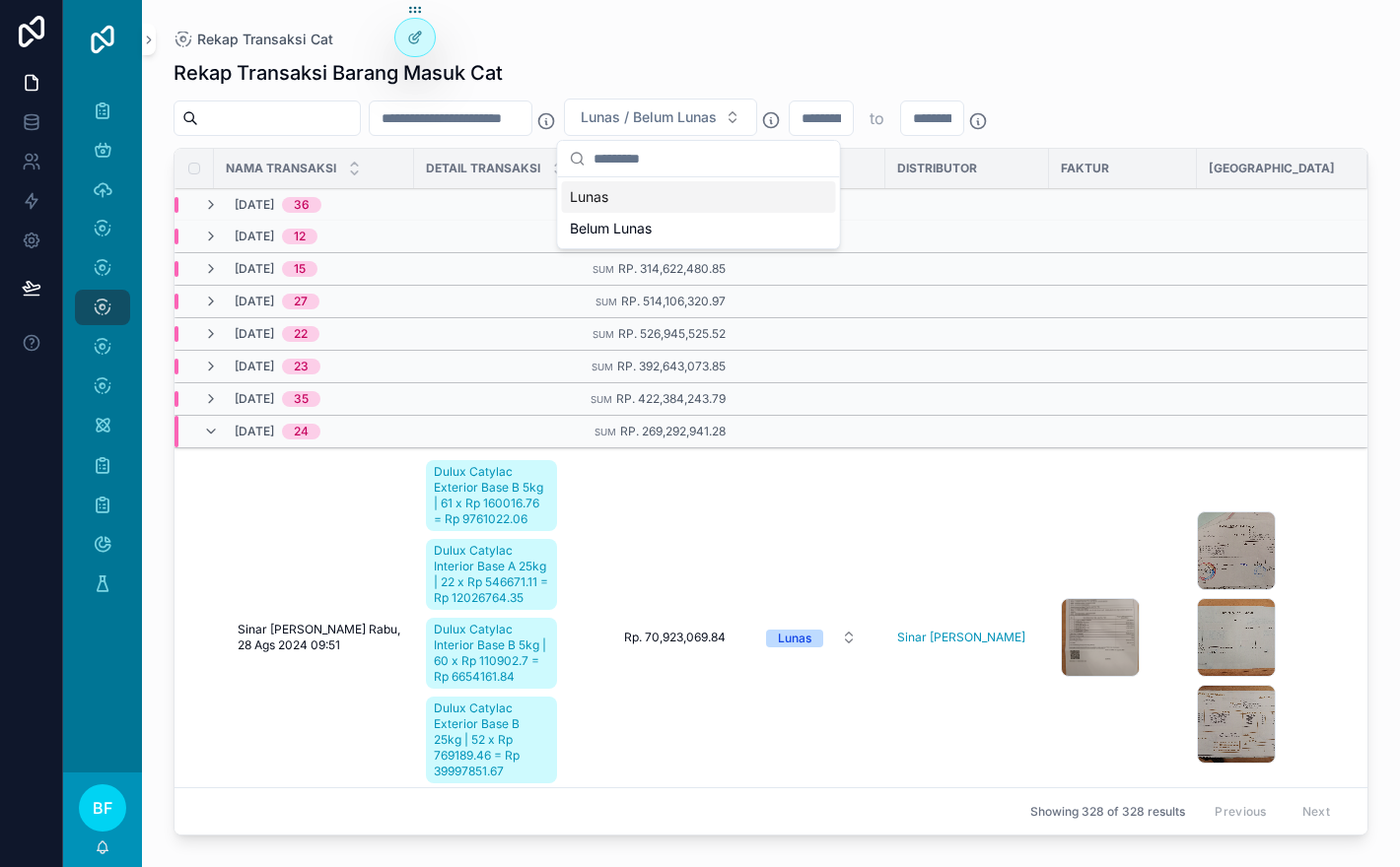
click at [759, 197] on div "Lunas" at bounding box center [698, 197] width 274 height 32
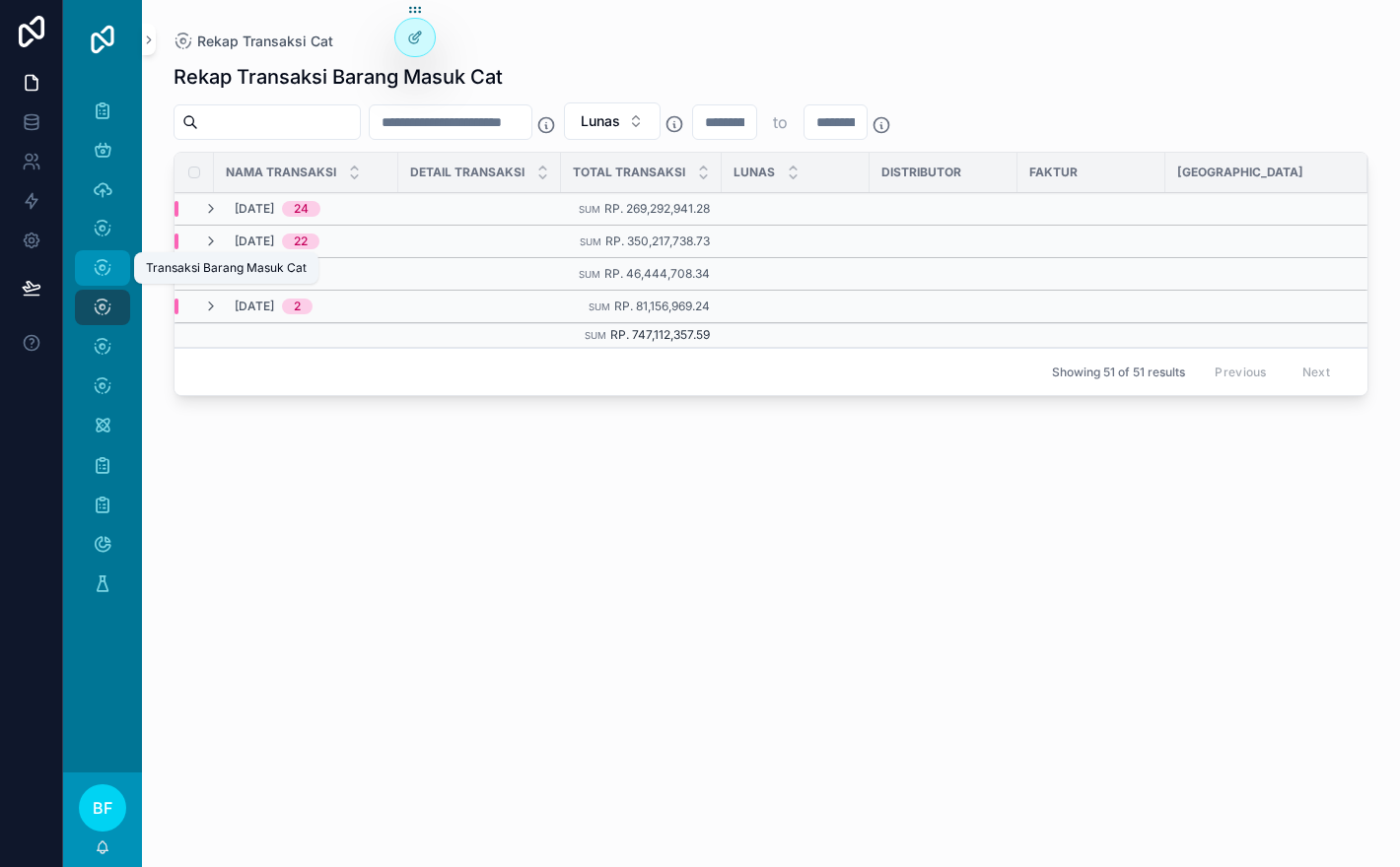
click at [106, 258] on icon "scrollable content" at bounding box center [103, 268] width 20 height 20
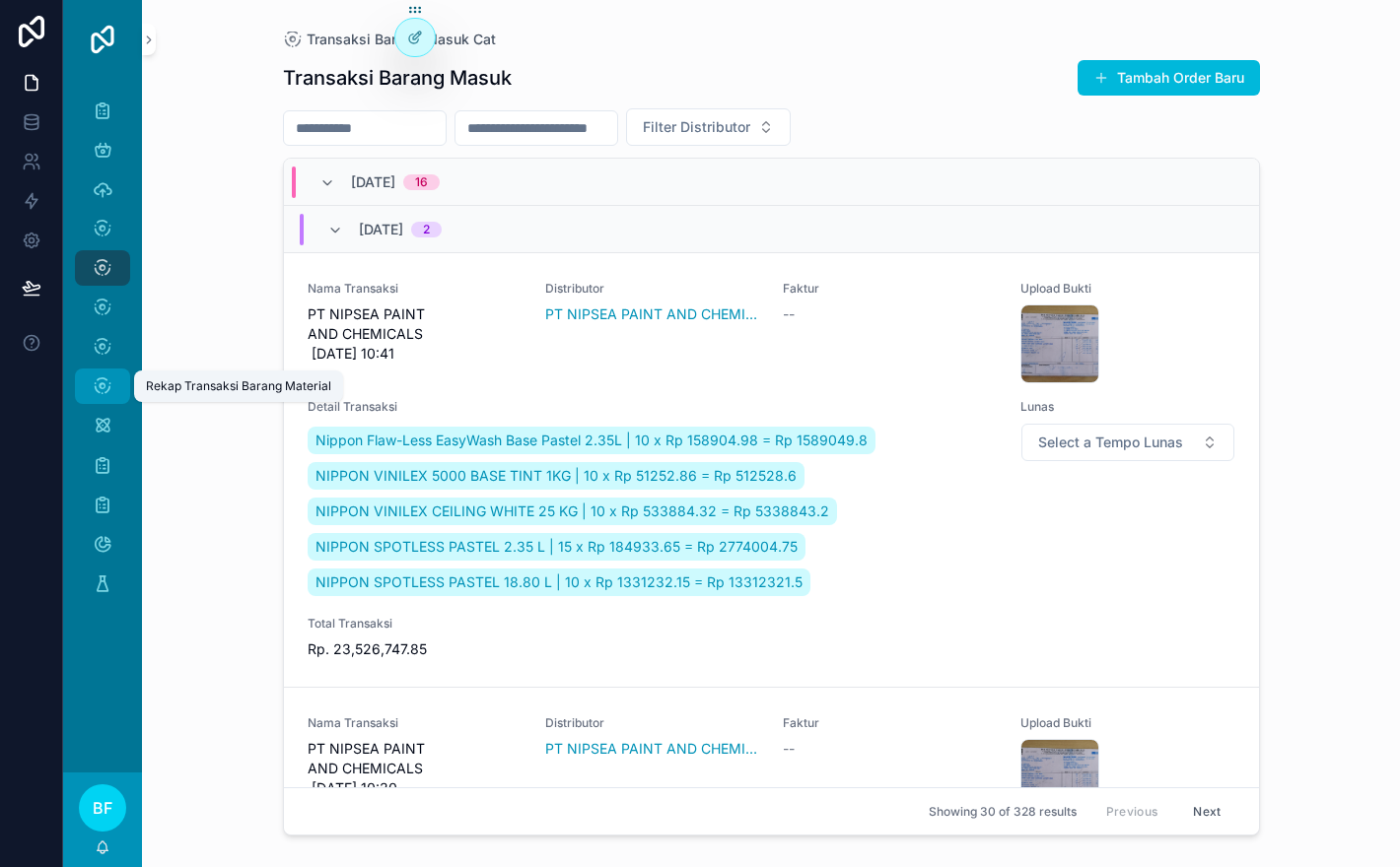
click at [120, 370] on link "Rekap Transaksi Barang Material" at bounding box center [102, 386] width 55 height 36
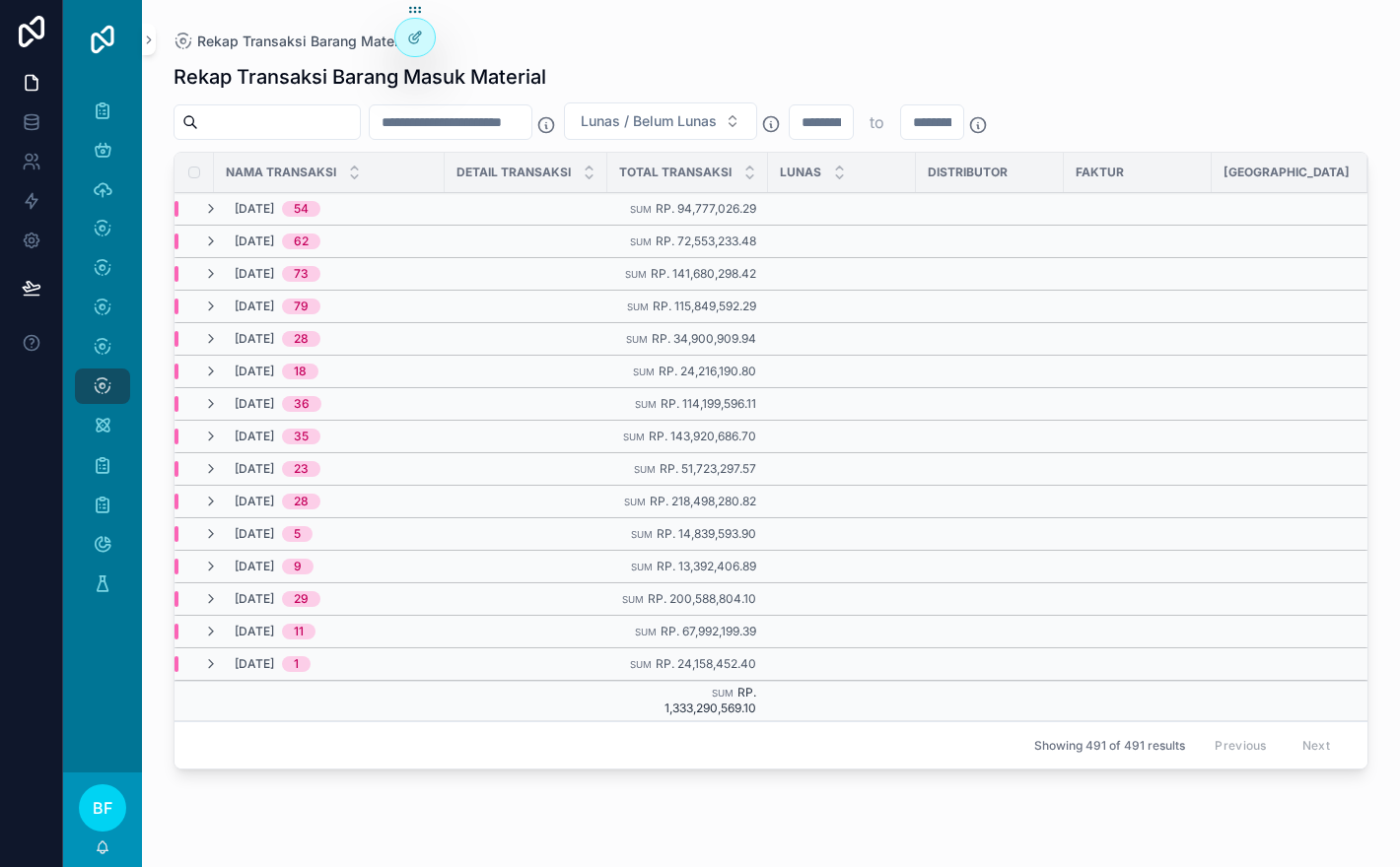
click at [216, 656] on icon "scrollable content" at bounding box center [211, 664] width 16 height 16
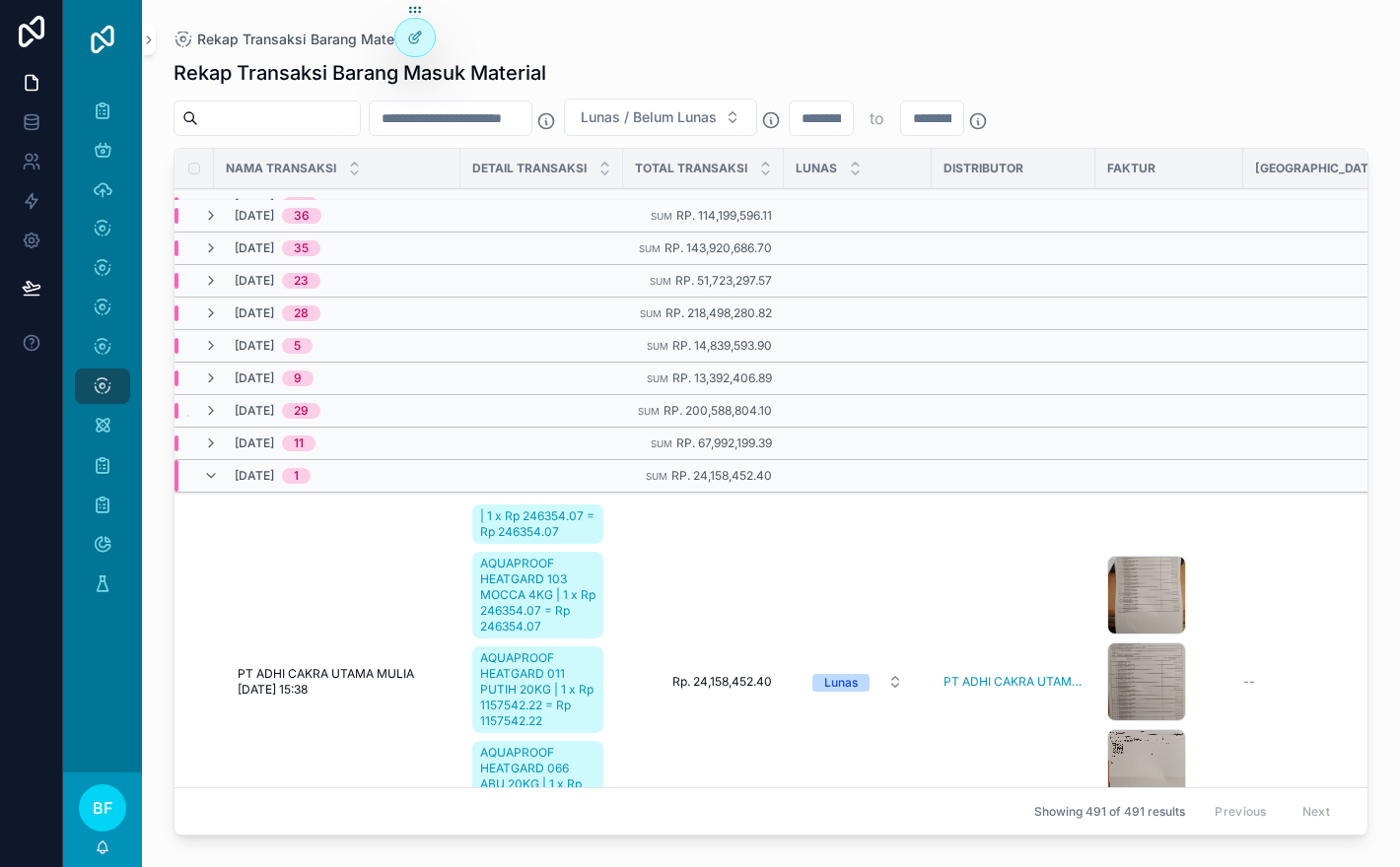
scroll to position [152, 0]
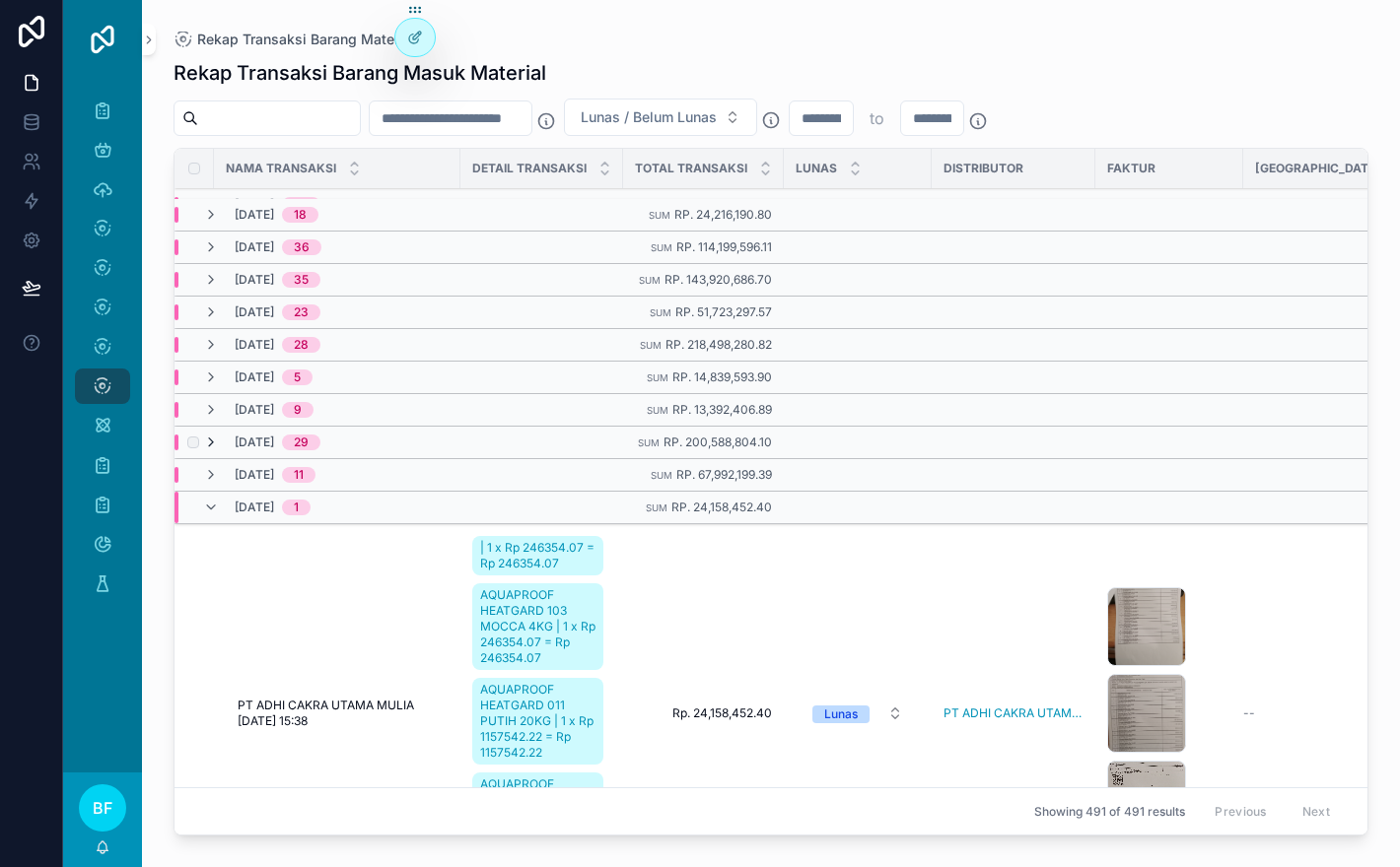
click at [214, 437] on icon "scrollable content" at bounding box center [211, 443] width 16 height 16
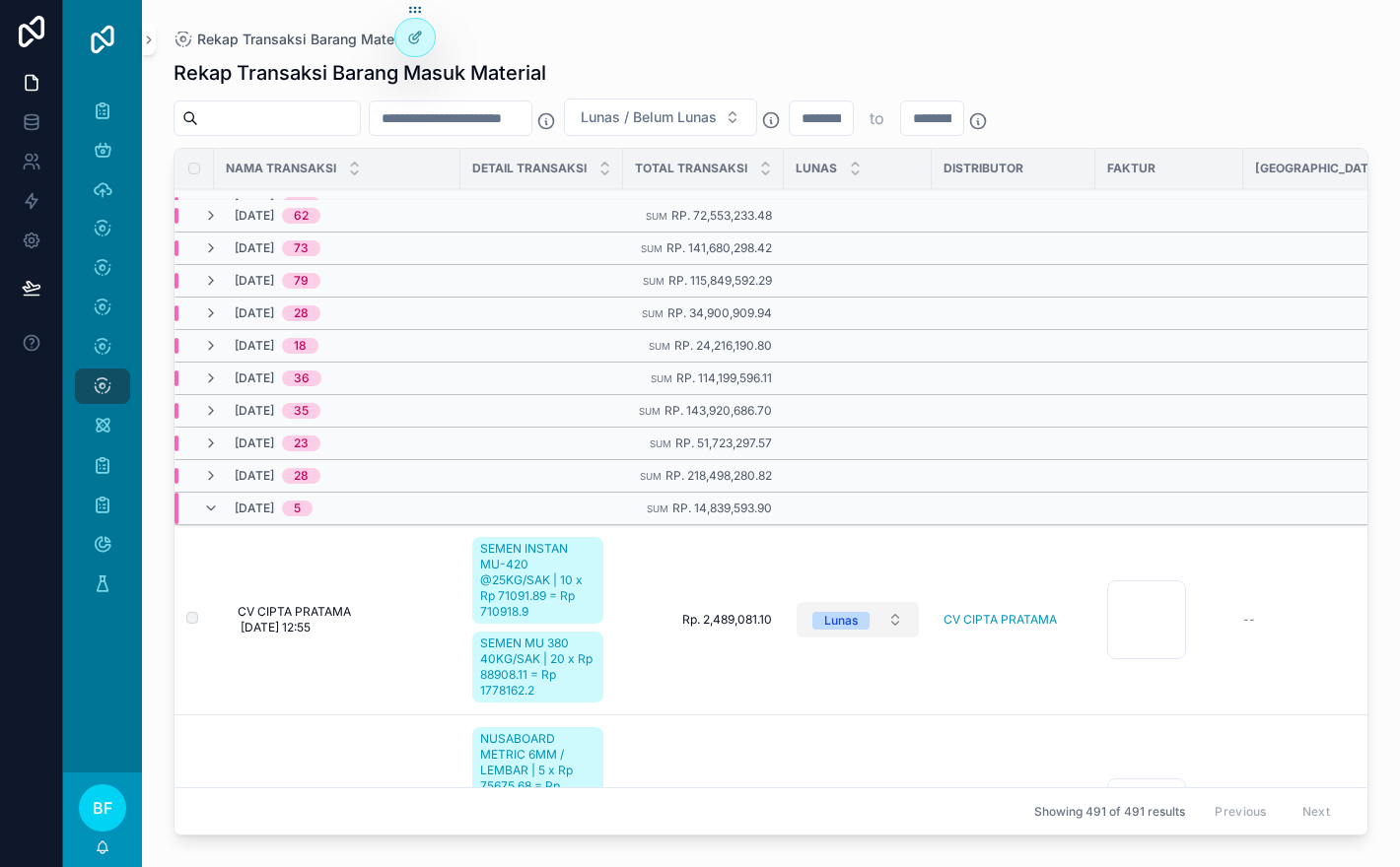
scroll to position [8, 0]
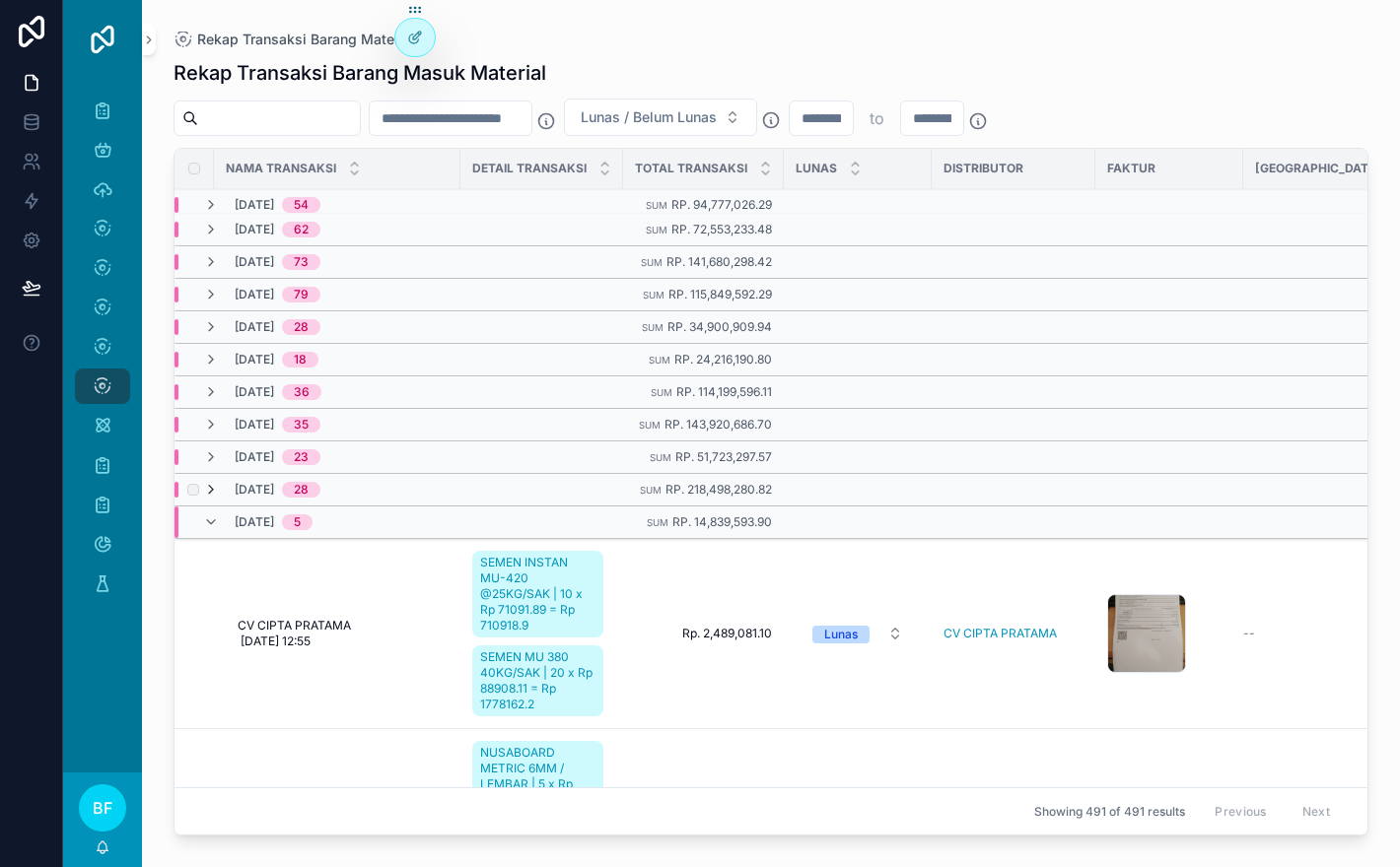
click at [218, 487] on icon "scrollable content" at bounding box center [211, 490] width 16 height 16
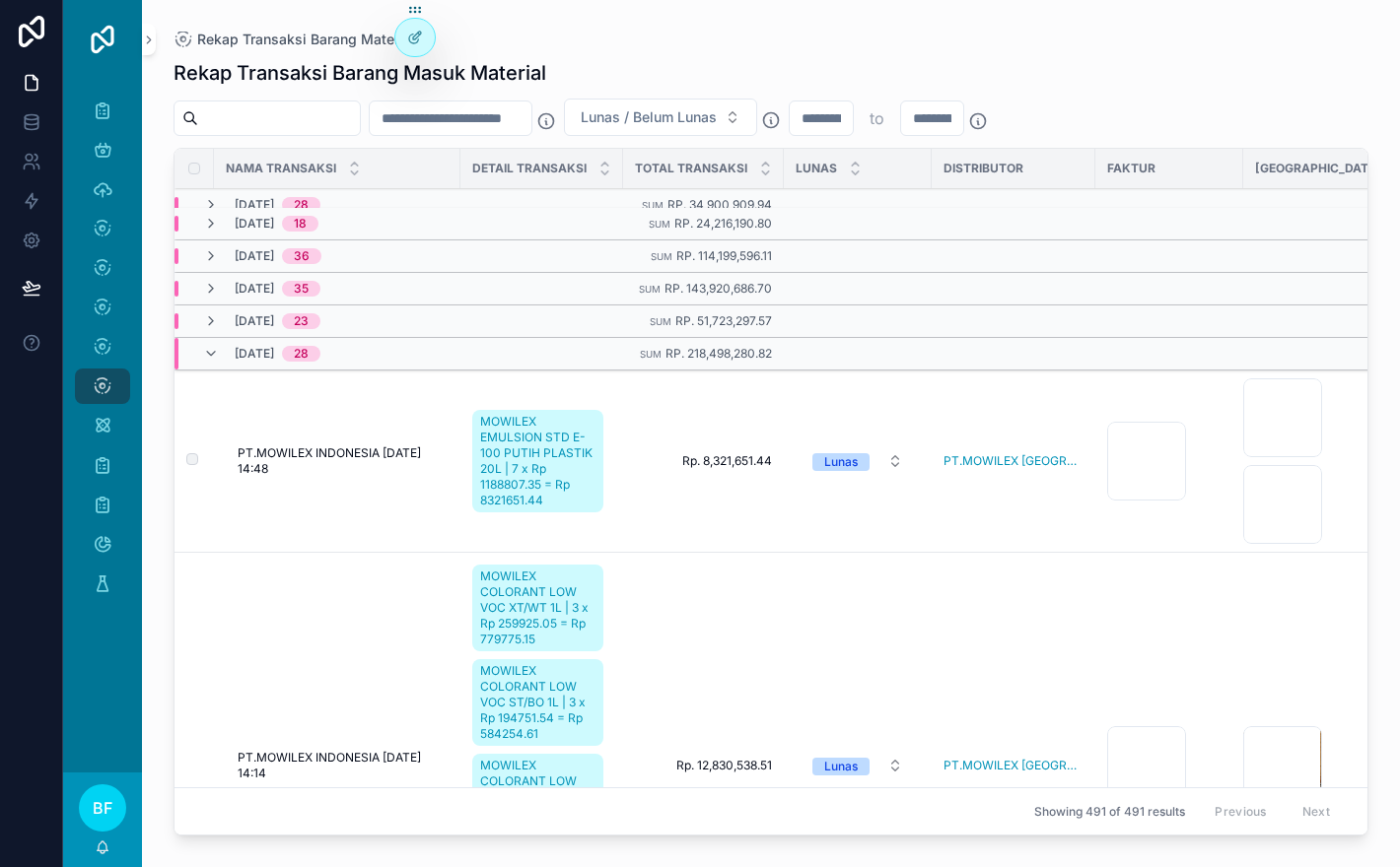
scroll to position [0, 0]
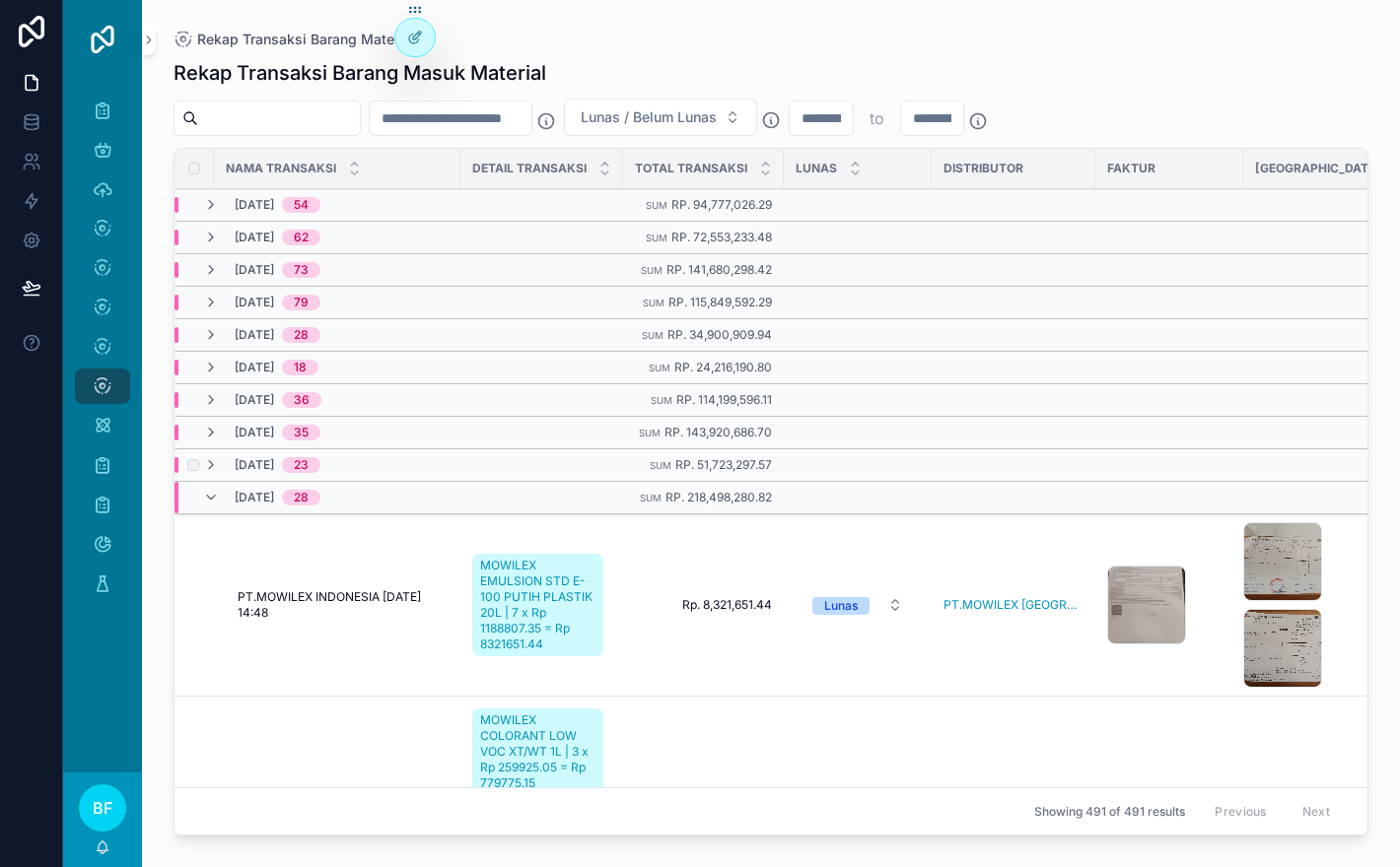
click at [221, 465] on div "[DATE] 23" at bounding box center [262, 465] width 117 height 16
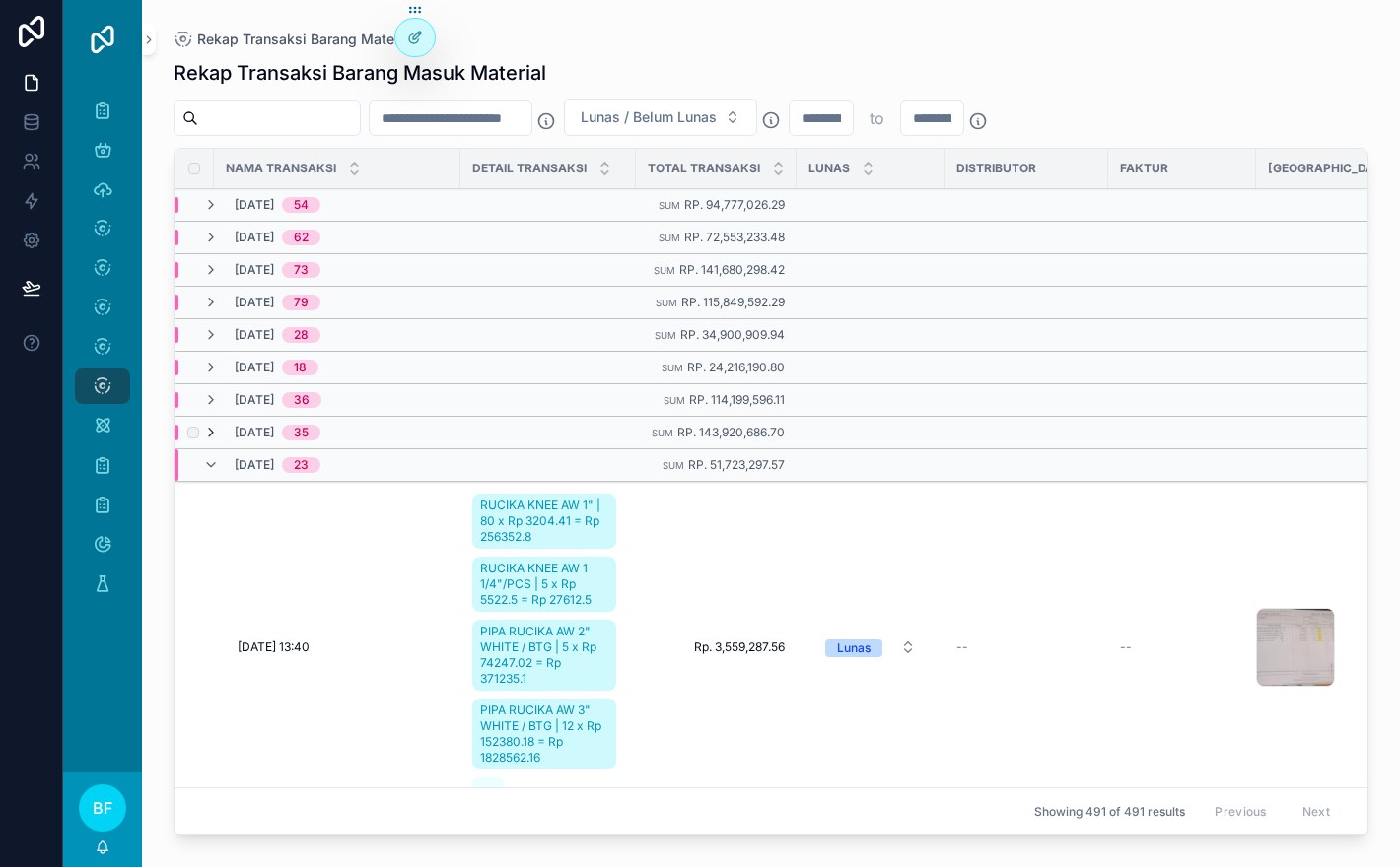
click at [213, 435] on icon "scrollable content" at bounding box center [211, 433] width 16 height 16
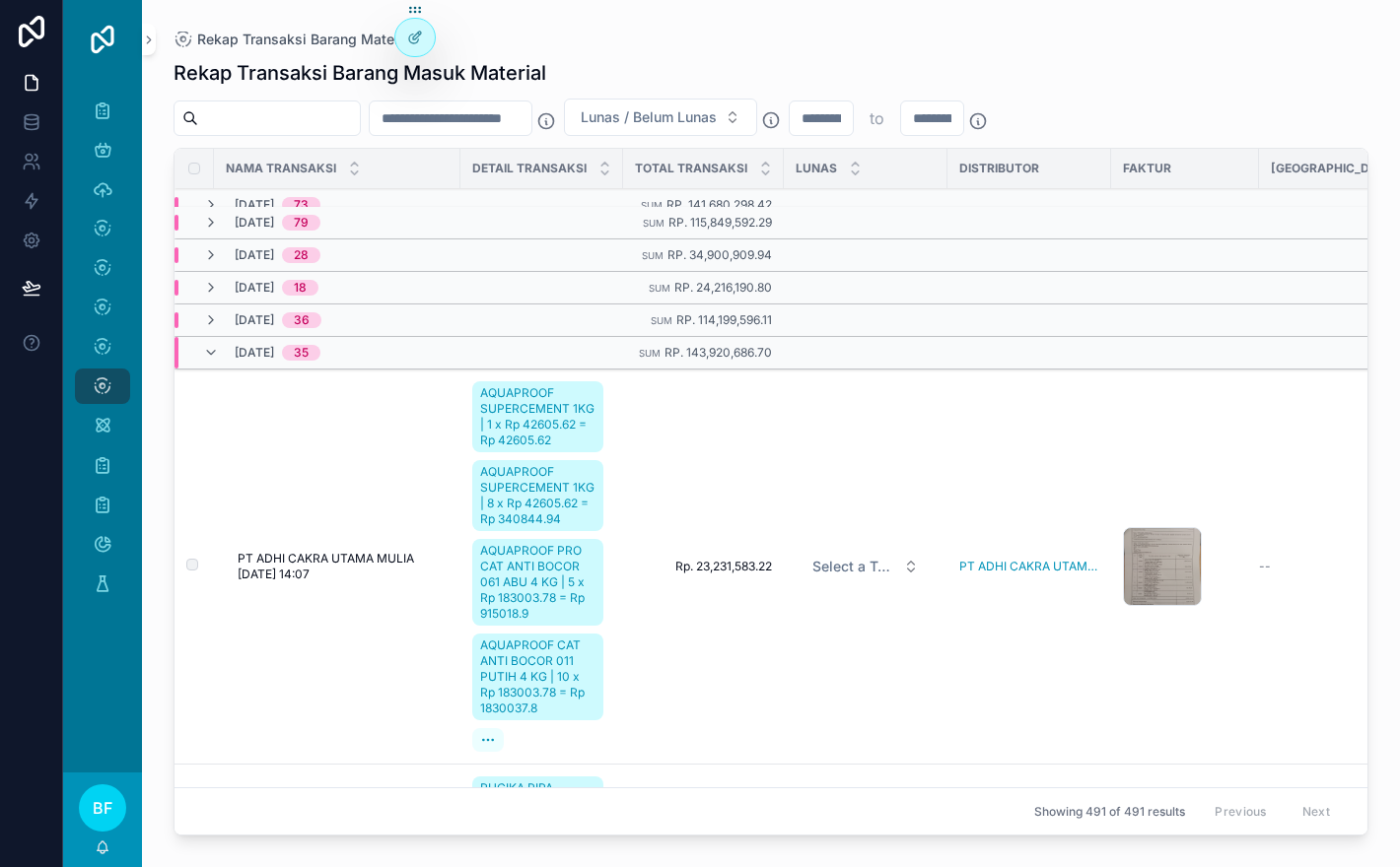
scroll to position [79, 0]
click at [880, 577] on button "Select a Tempo Lunas" at bounding box center [865, 567] width 138 height 36
click at [889, 429] on td "Select a Tempo Lunas" at bounding box center [865, 567] width 163 height 395
click at [1121, 102] on div "Lunas / Belum Lunas to" at bounding box center [771, 117] width 1195 height 38
